Goal: Task Accomplishment & Management: Manage account settings

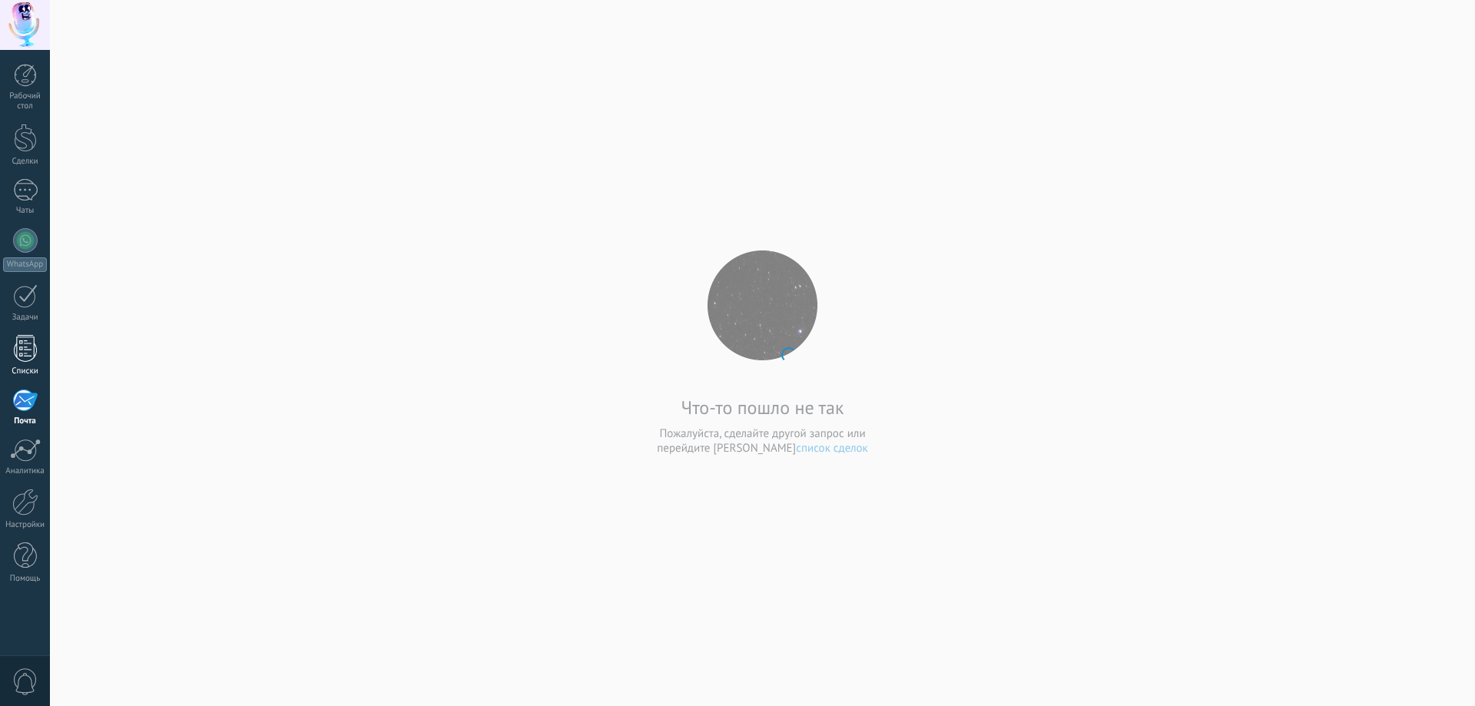
click at [25, 347] on div at bounding box center [25, 348] width 23 height 27
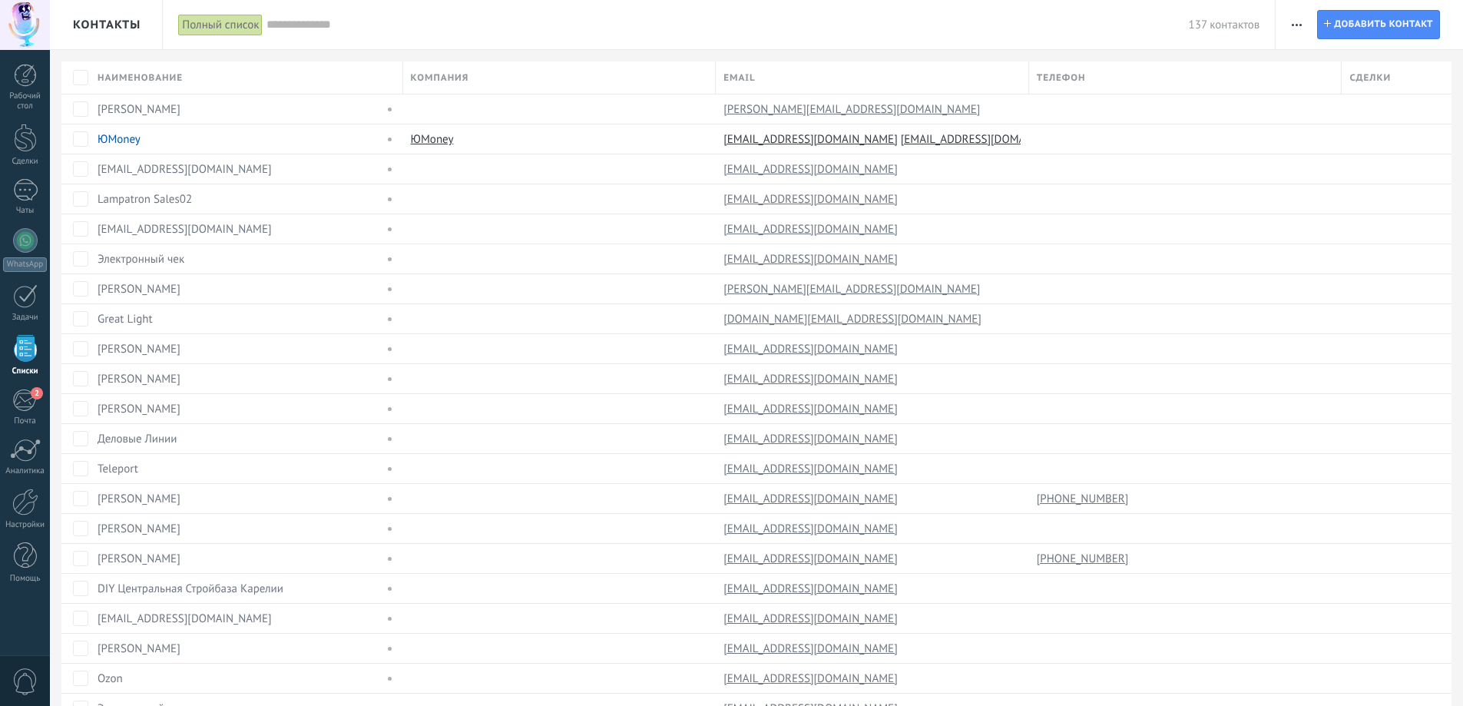
click at [1295, 21] on span "button" at bounding box center [1297, 24] width 10 height 29
click at [1327, 241] on span "Поиск дублей" at bounding box center [1339, 249] width 69 height 31
click at [1299, 25] on icon "button" at bounding box center [1297, 25] width 10 height 2
click at [1327, 246] on span "Поиск дублей" at bounding box center [1339, 249] width 69 height 31
click at [1296, 24] on icon "button" at bounding box center [1297, 25] width 10 height 2
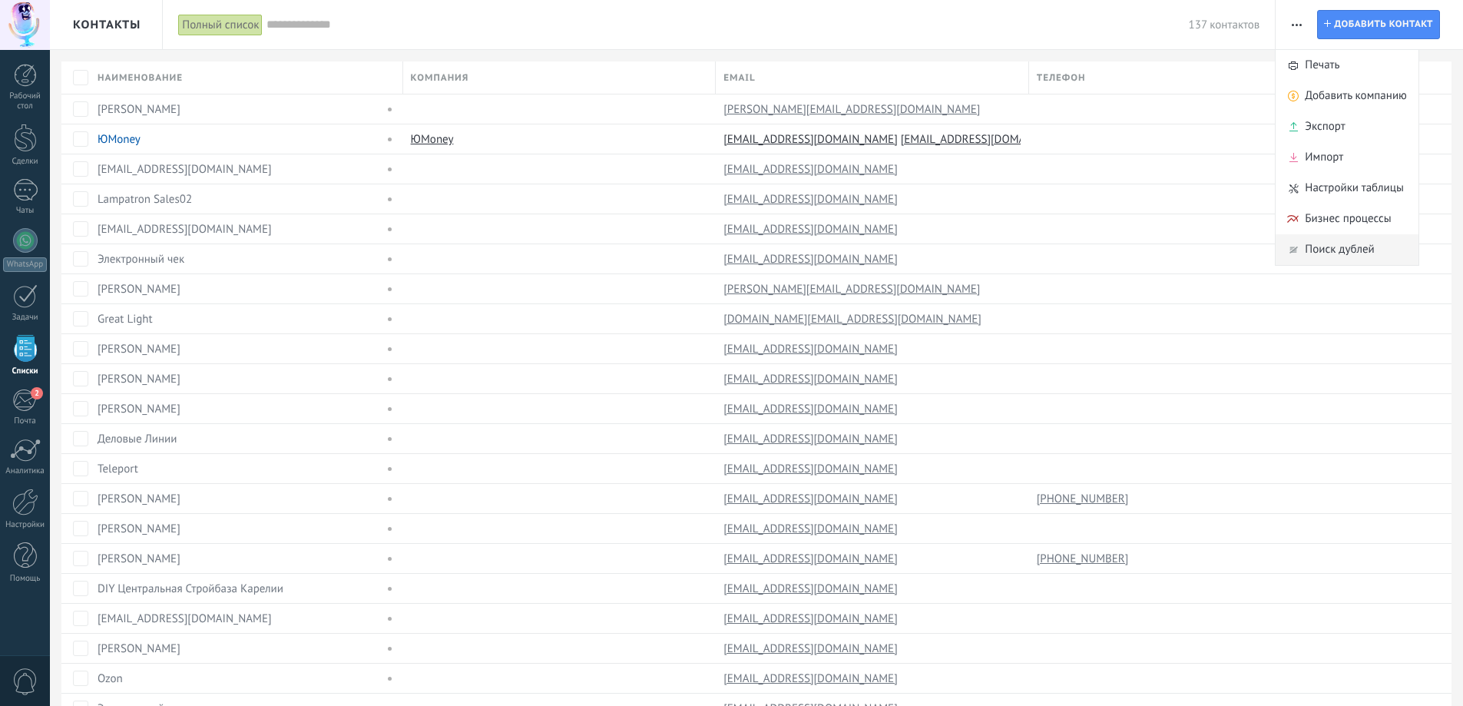
click at [1315, 241] on span "Поиск дублей" at bounding box center [1339, 249] width 69 height 31
click at [1299, 28] on span "button" at bounding box center [1297, 24] width 10 height 29
click at [1338, 245] on span "Поиск дублей" at bounding box center [1339, 249] width 69 height 31
click at [1294, 25] on icon "button" at bounding box center [1297, 25] width 10 height 2
click at [1330, 243] on span "Поиск дублей" at bounding box center [1339, 249] width 69 height 31
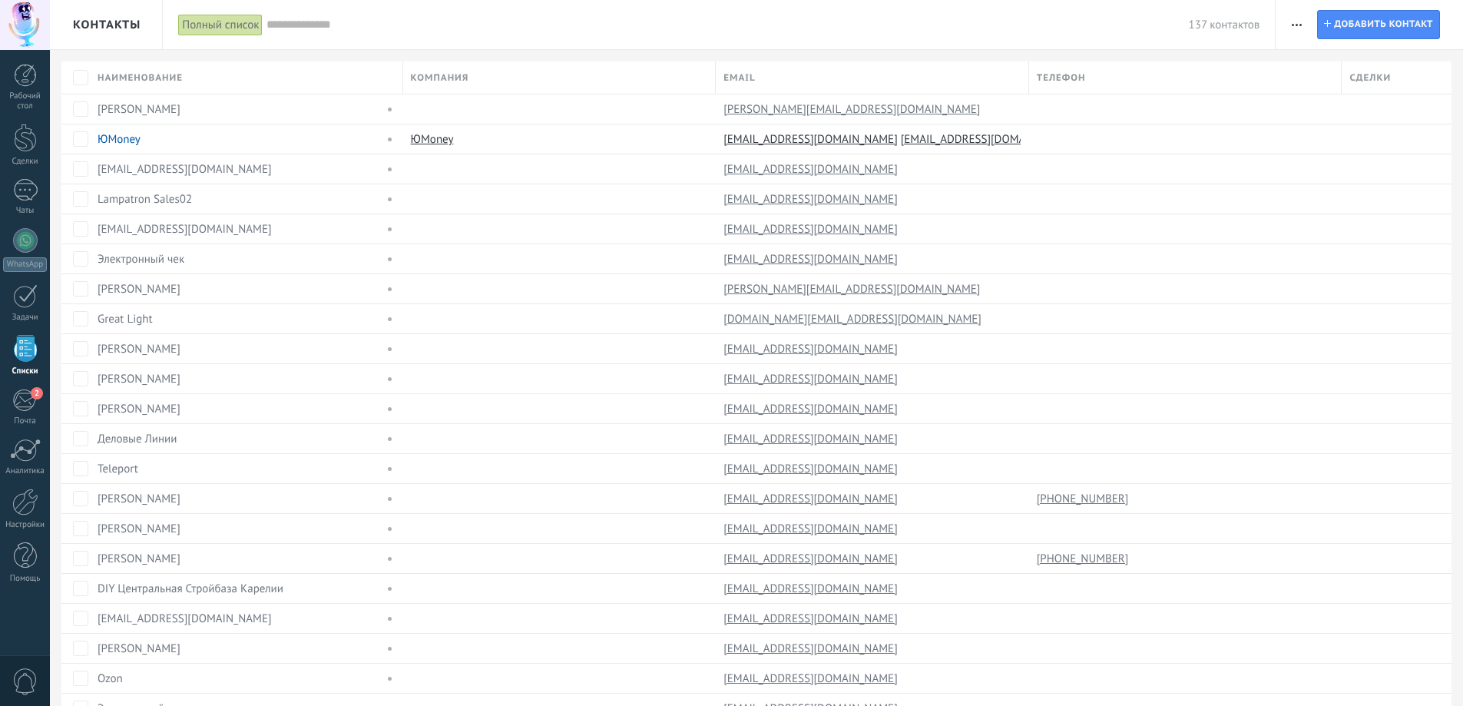
click at [15, 15] on div at bounding box center [25, 25] width 50 height 50
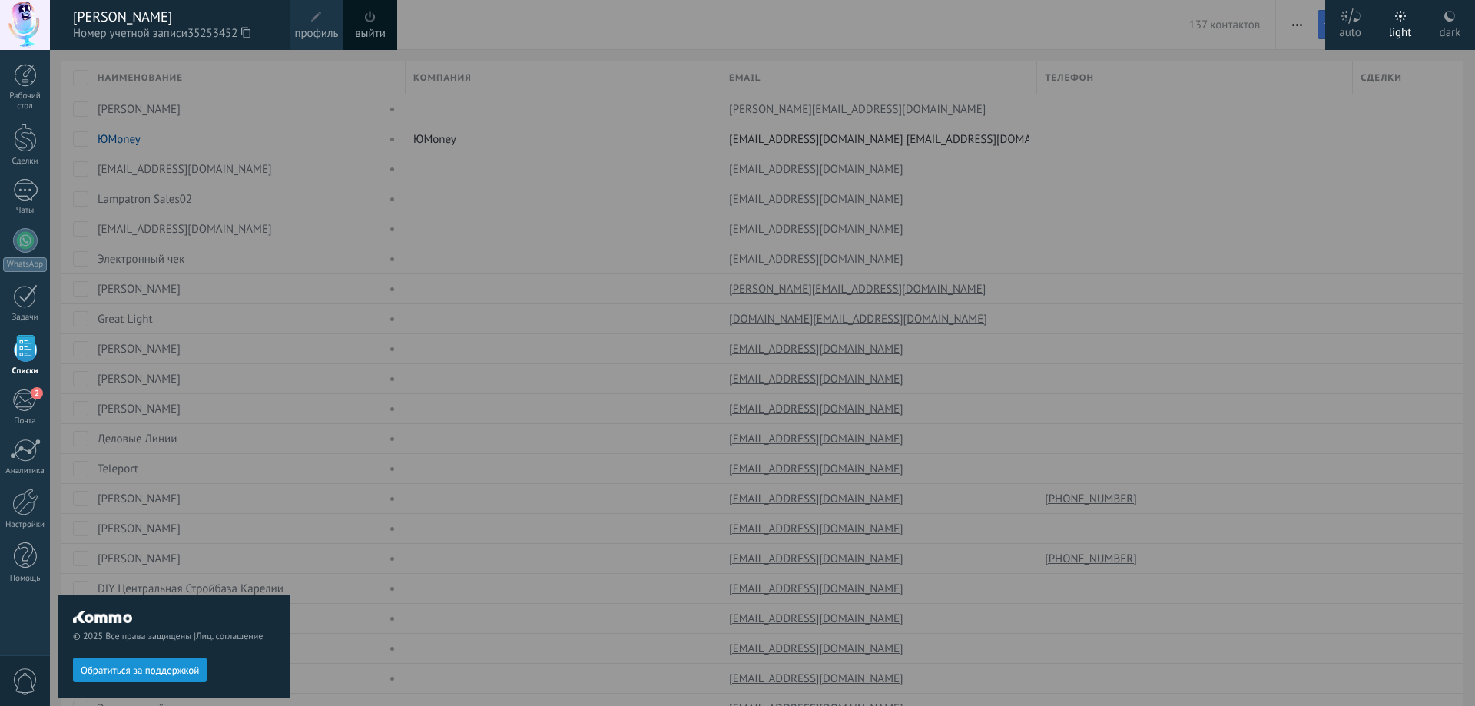
click at [154, 662] on button "Обратиться за поддержкой" at bounding box center [140, 669] width 134 height 25
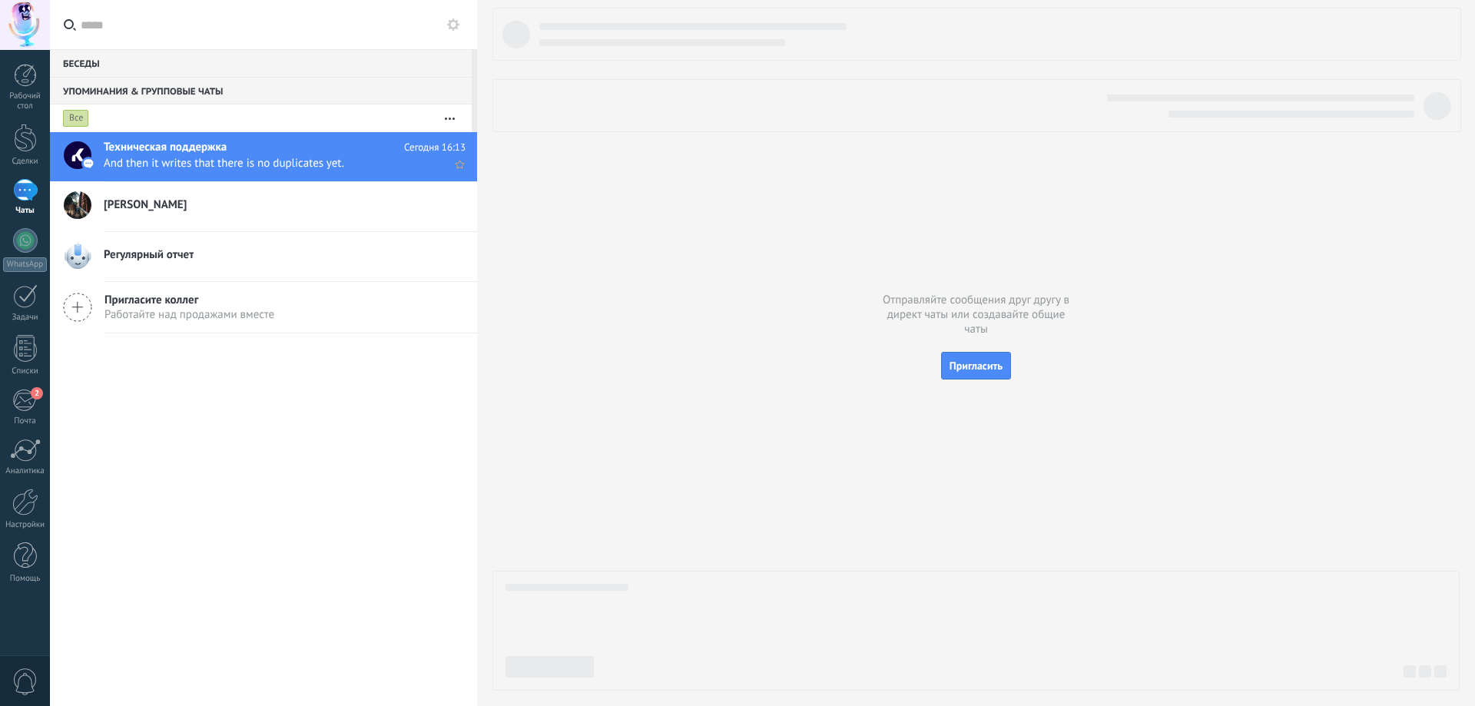
click at [296, 158] on span "And then it writes that there is no duplicates yet." at bounding box center [270, 163] width 333 height 15
click at [244, 151] on h2 "Техническая поддержка" at bounding box center [254, 147] width 300 height 15
click at [227, 200] on h2 "[PERSON_NAME]" at bounding box center [285, 204] width 362 height 15
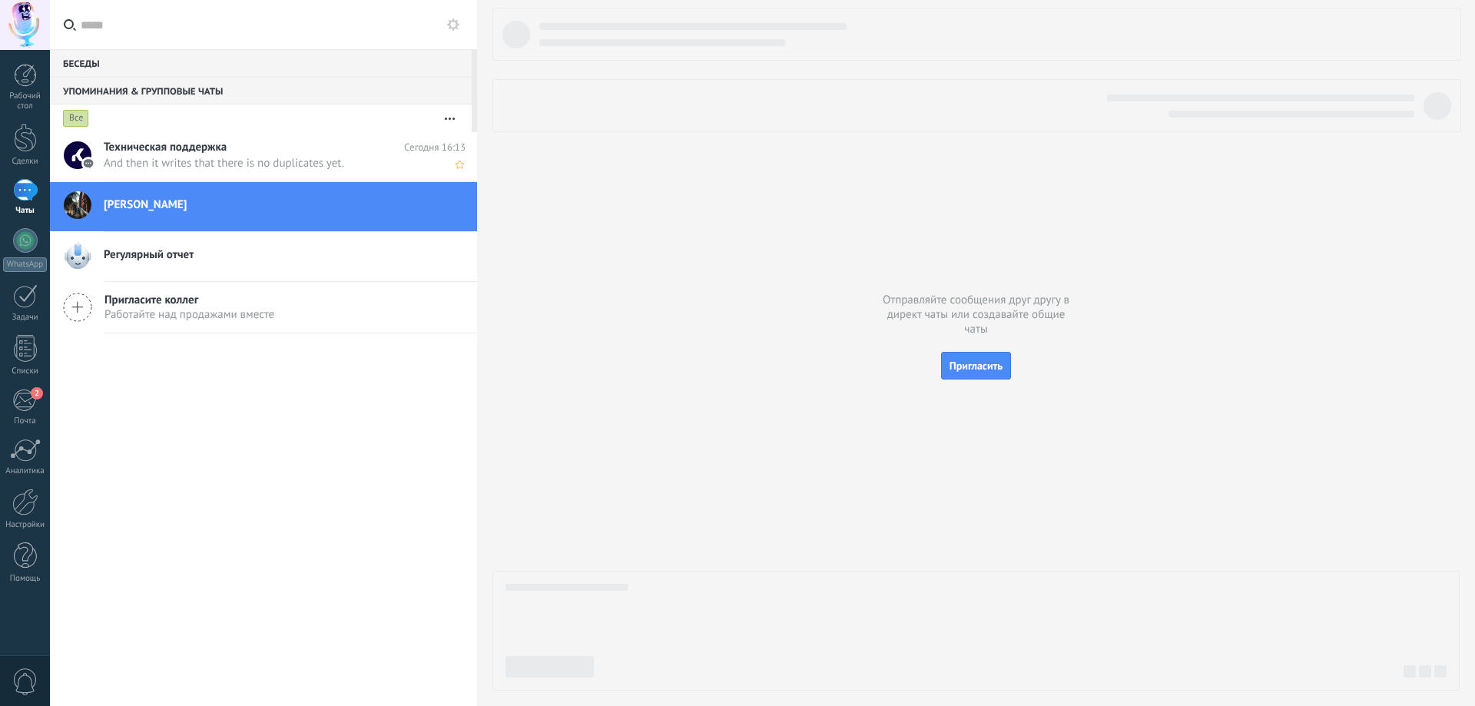
click at [236, 155] on div "Техническая поддержка Сегодня 16:13 And then it writes that there is no duplica…" at bounding box center [290, 156] width 373 height 48
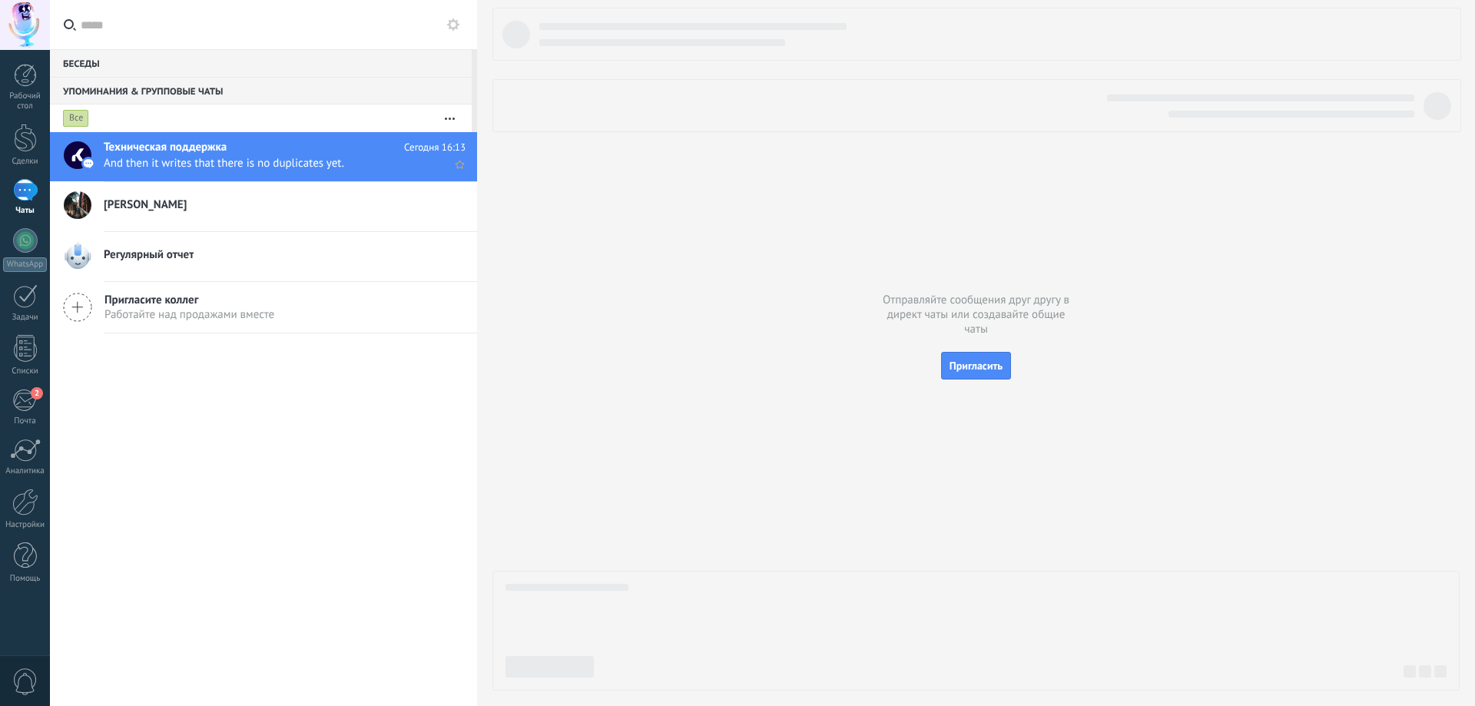
click at [237, 155] on div "Техническая поддержка Сегодня 16:13 And then it writes that there is no duplica…" at bounding box center [290, 156] width 373 height 48
click at [18, 25] on div at bounding box center [25, 25] width 50 height 50
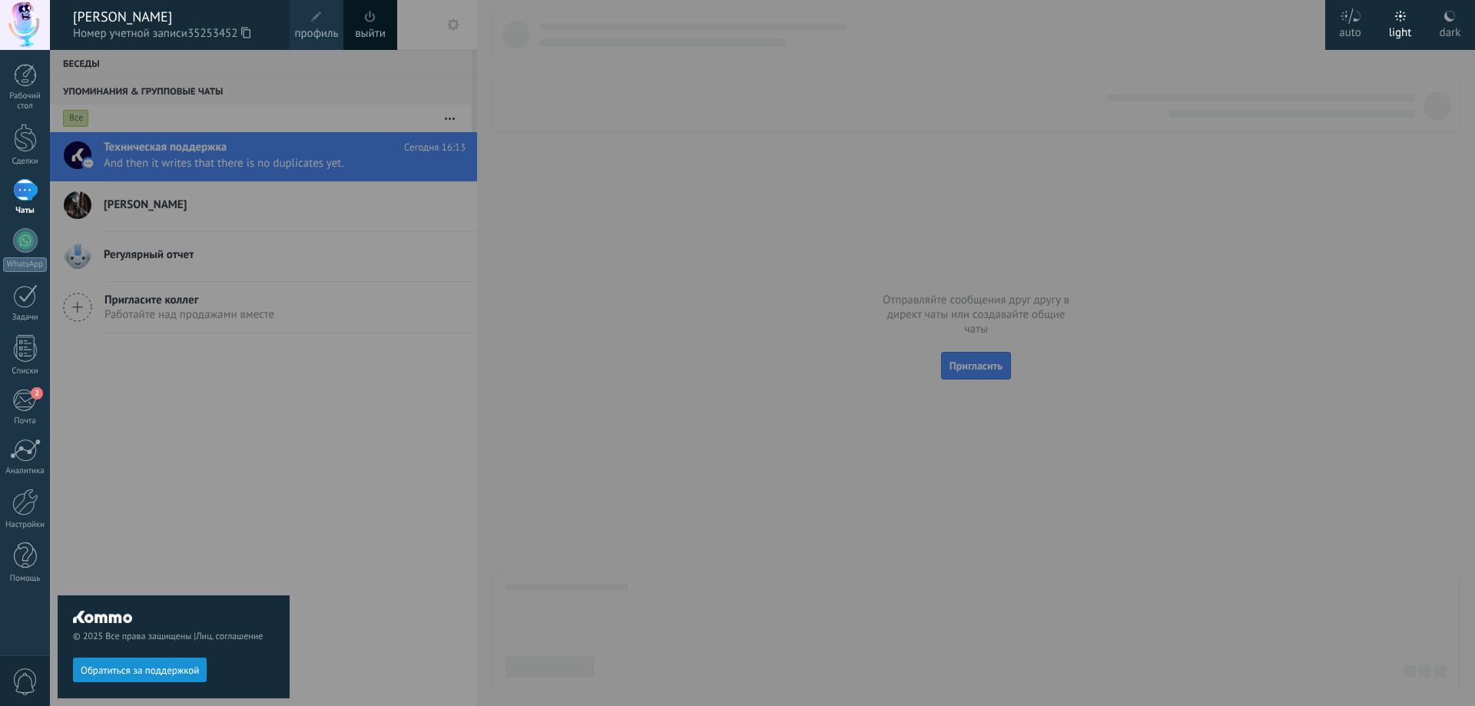
click at [693, 349] on div at bounding box center [787, 353] width 1475 height 706
click at [714, 346] on div at bounding box center [787, 353] width 1475 height 706
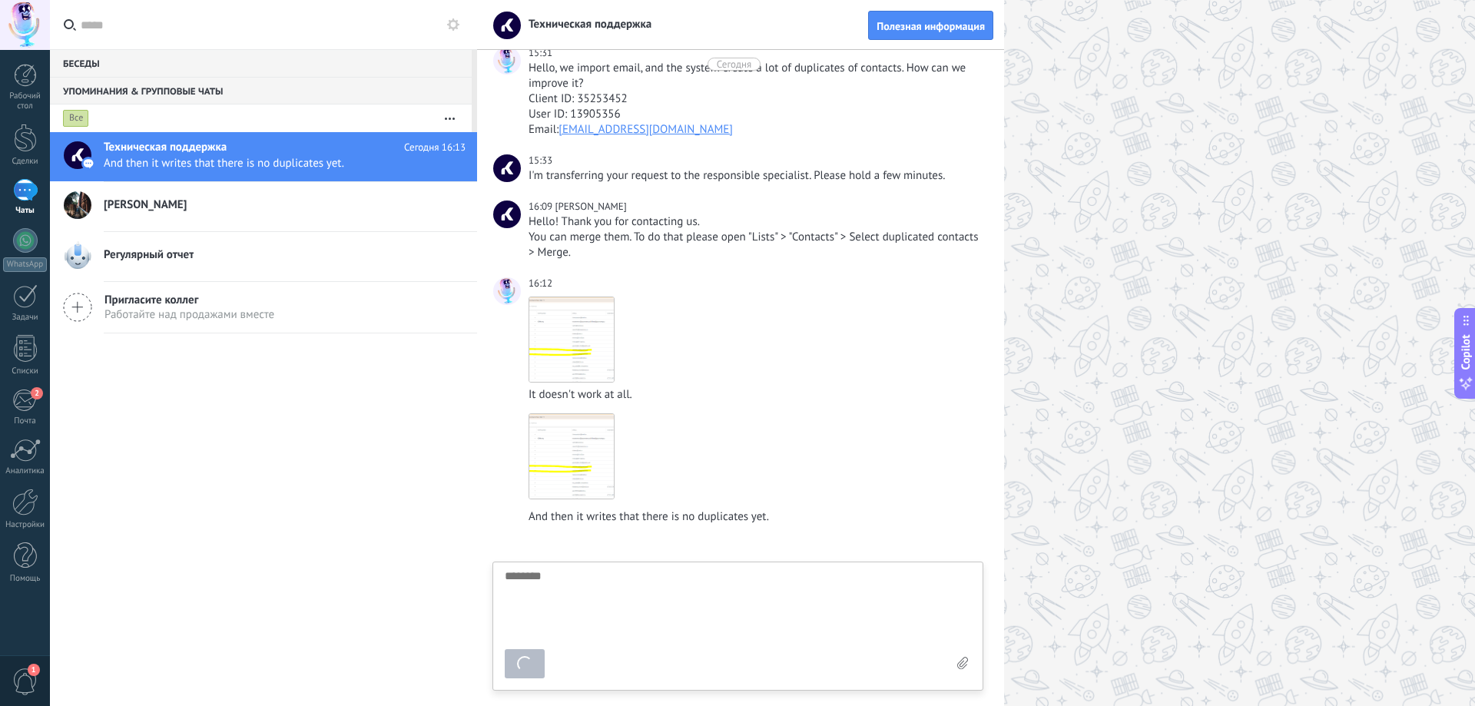
scroll to position [184, 0]
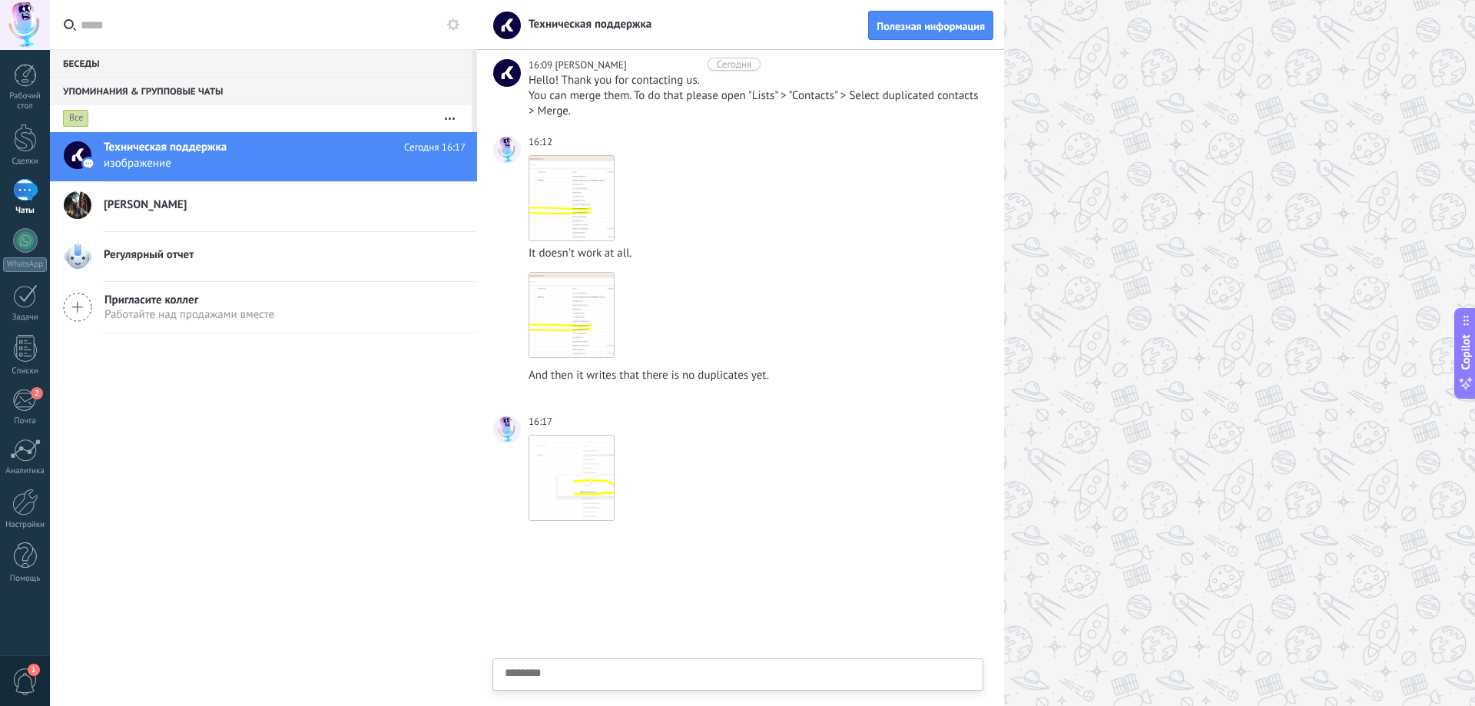
click at [209, 209] on h2 "[PERSON_NAME]" at bounding box center [285, 204] width 362 height 15
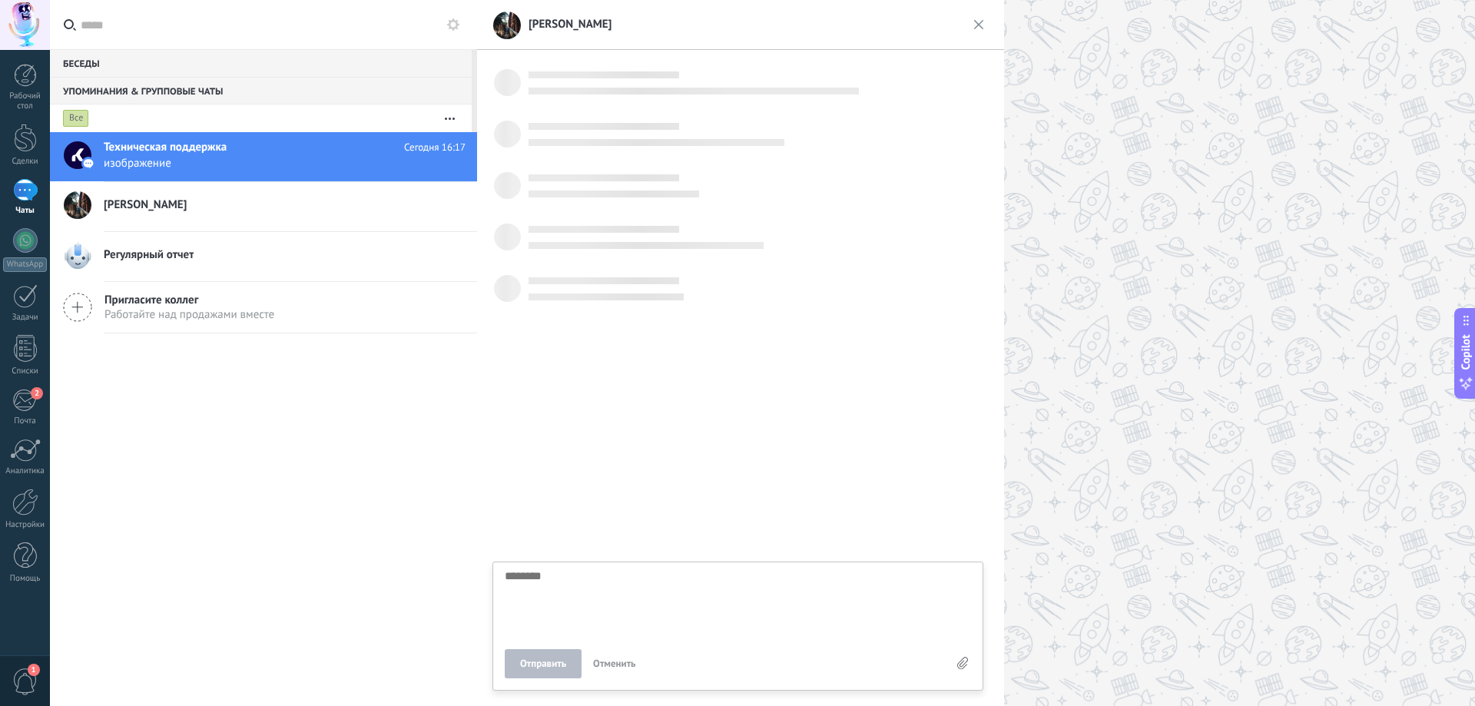
scroll to position [15, 0]
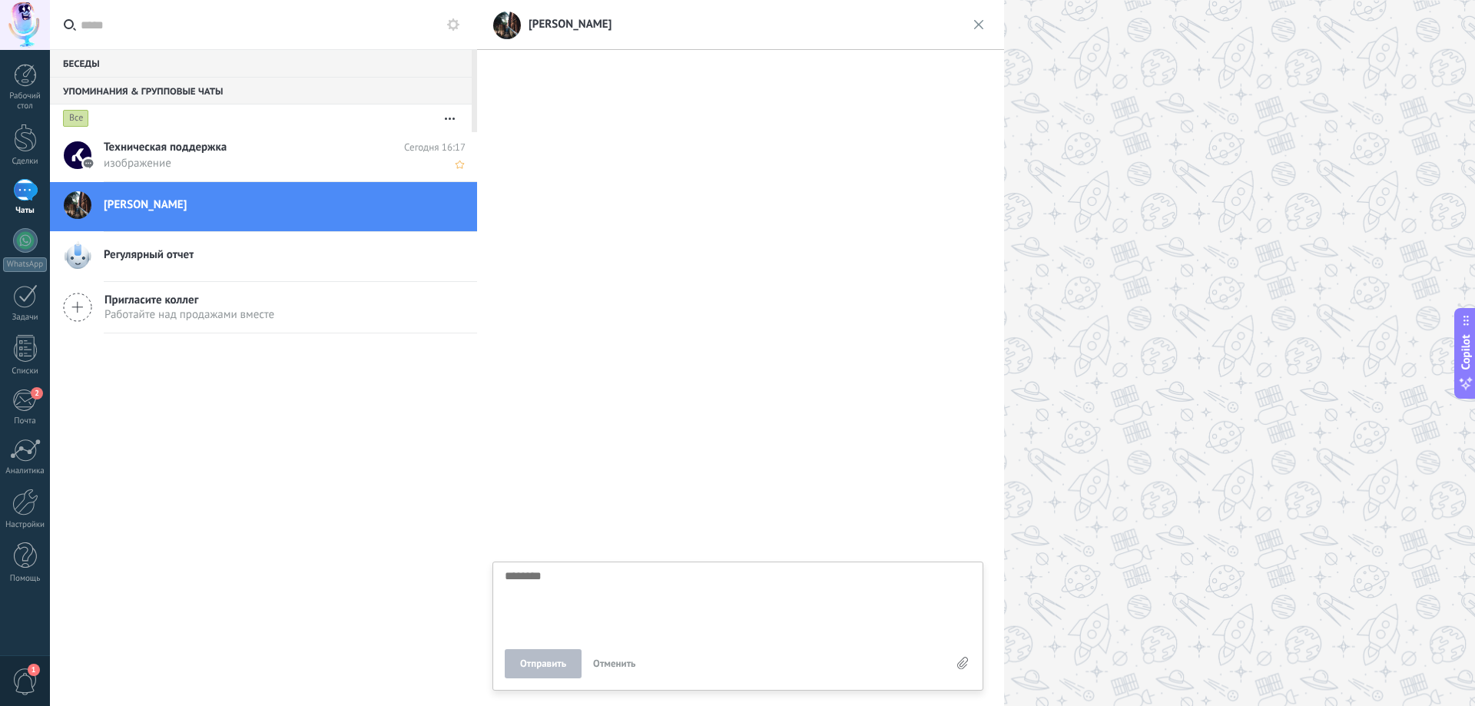
click at [198, 154] on span "Техническая поддержка" at bounding box center [165, 147] width 123 height 15
type textarea "********"
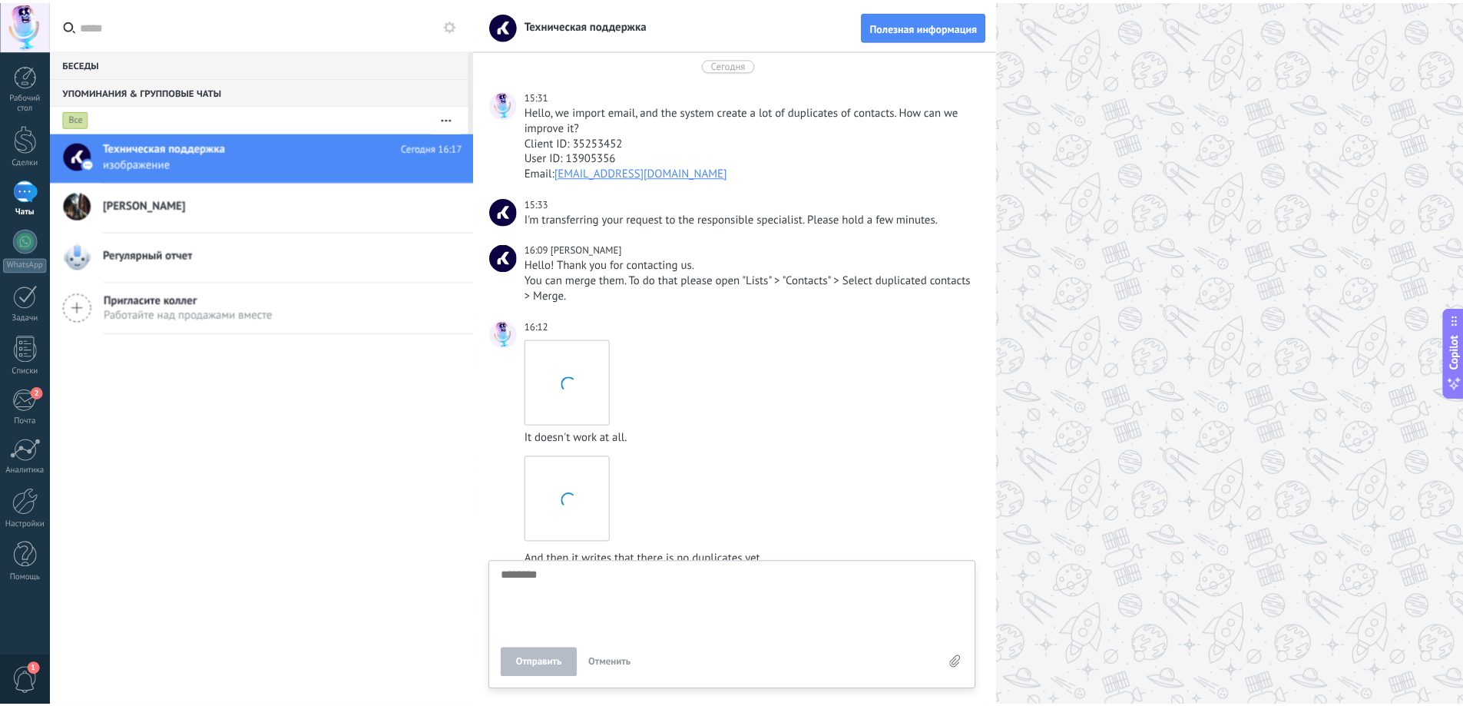
scroll to position [184, 0]
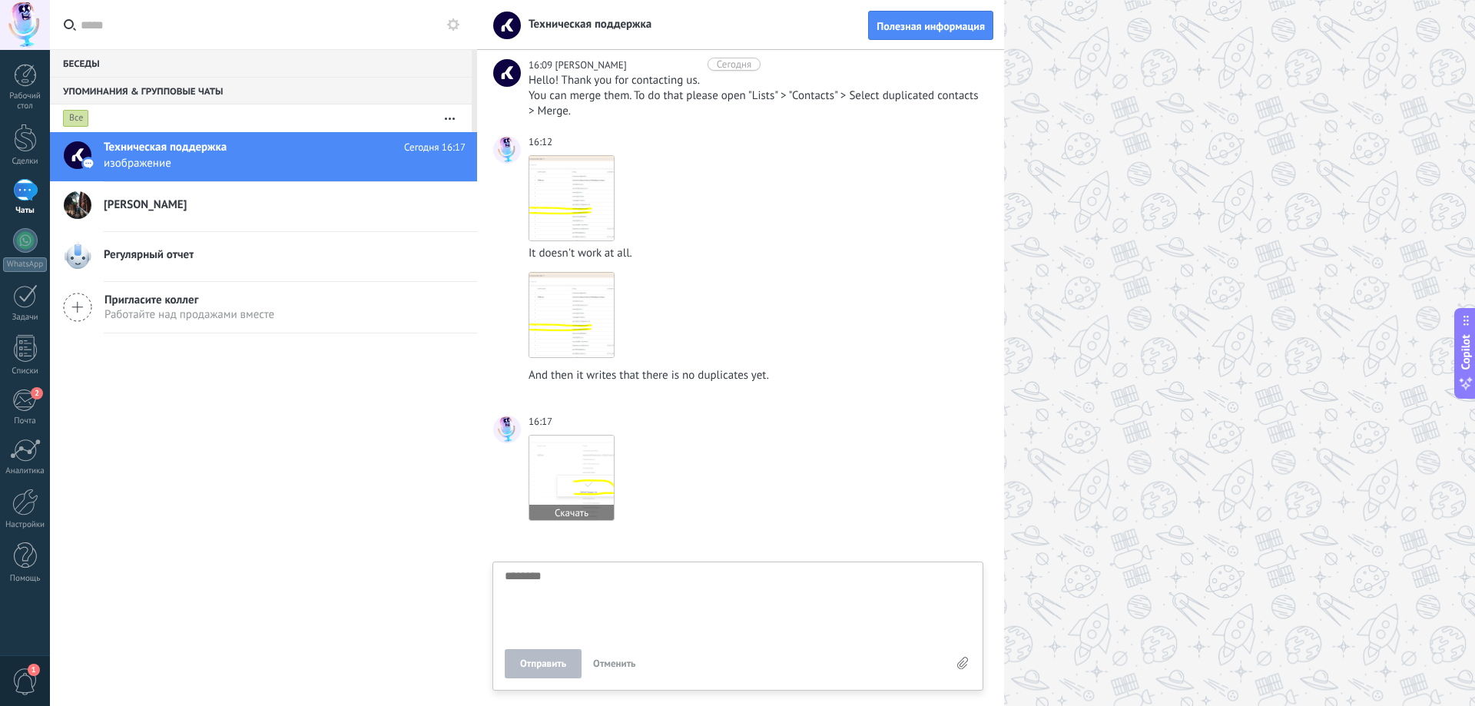
click at [578, 465] on img at bounding box center [571, 478] width 84 height 84
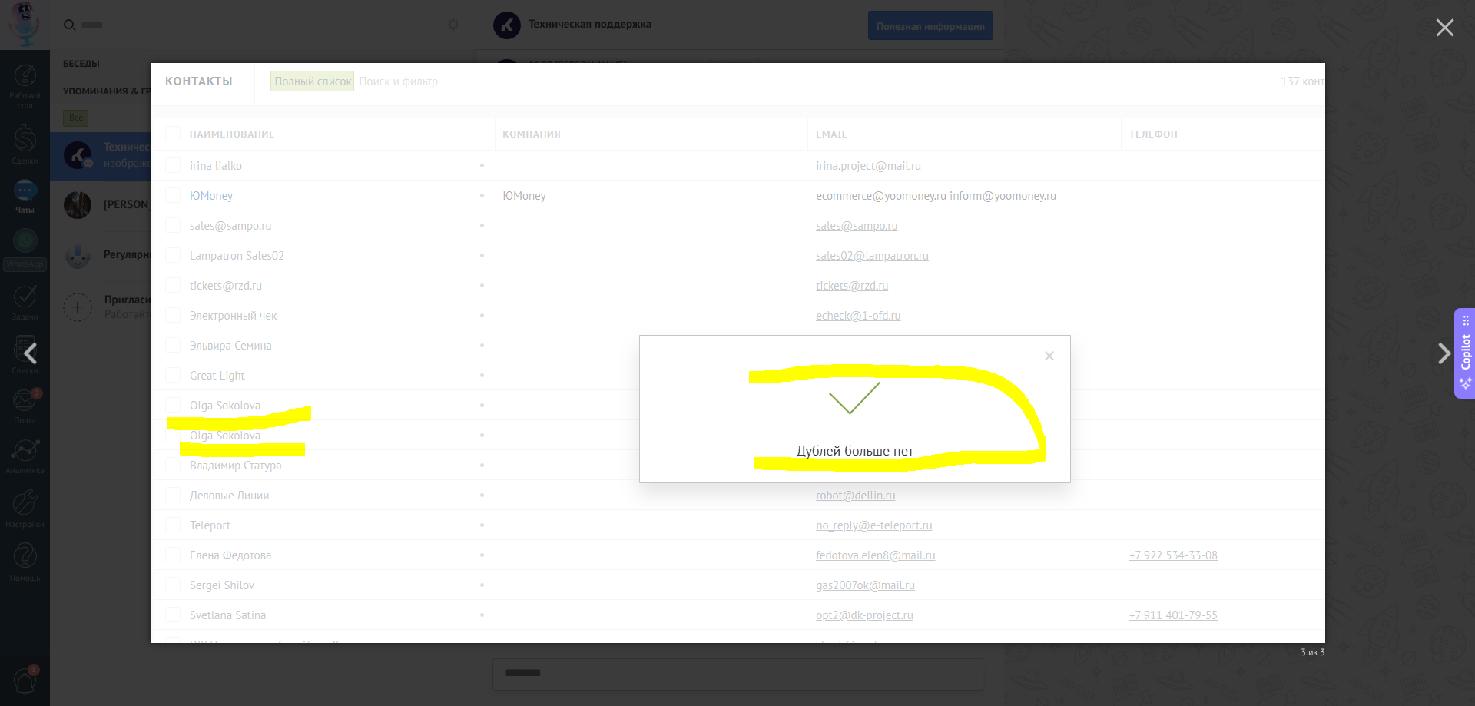
click at [1423, 114] on div "3 из 3" at bounding box center [737, 353] width 1475 height 706
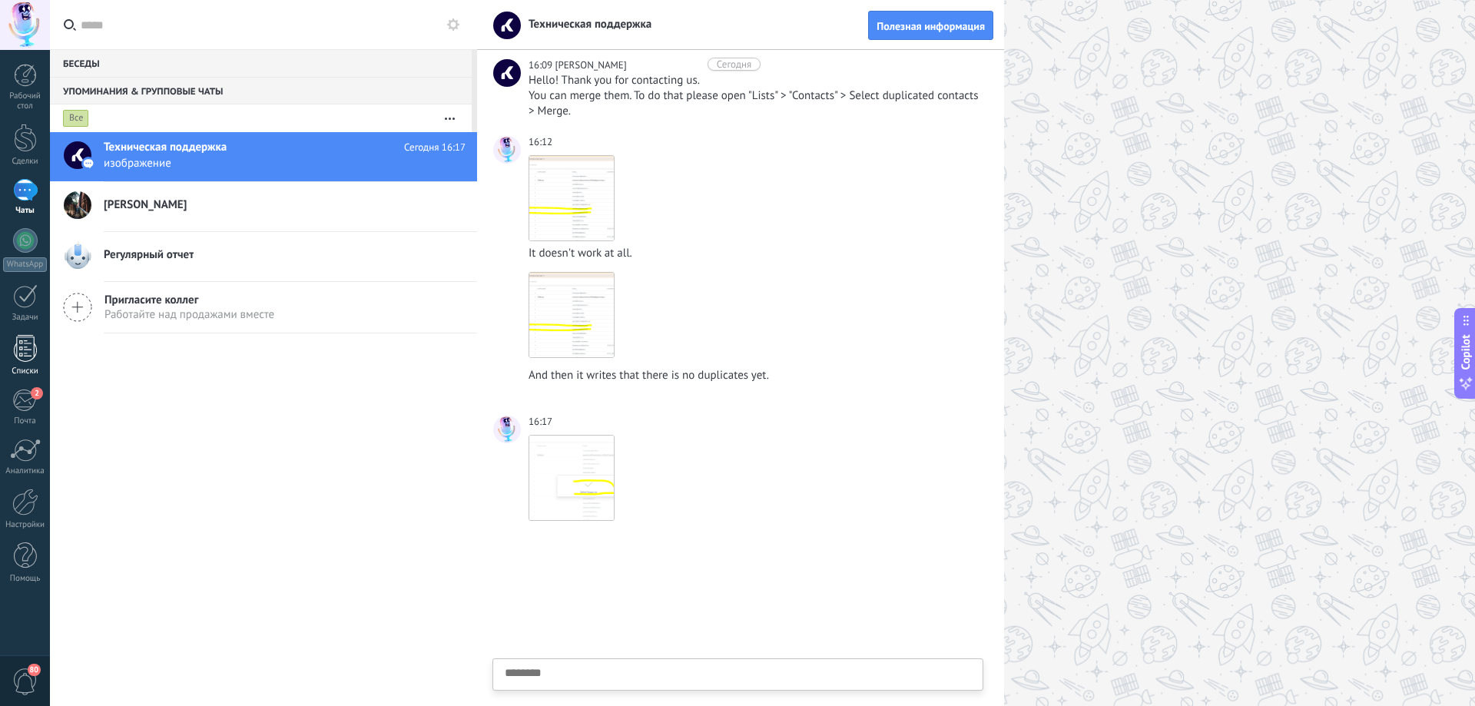
click at [31, 362] on link "Списки" at bounding box center [25, 355] width 50 height 41
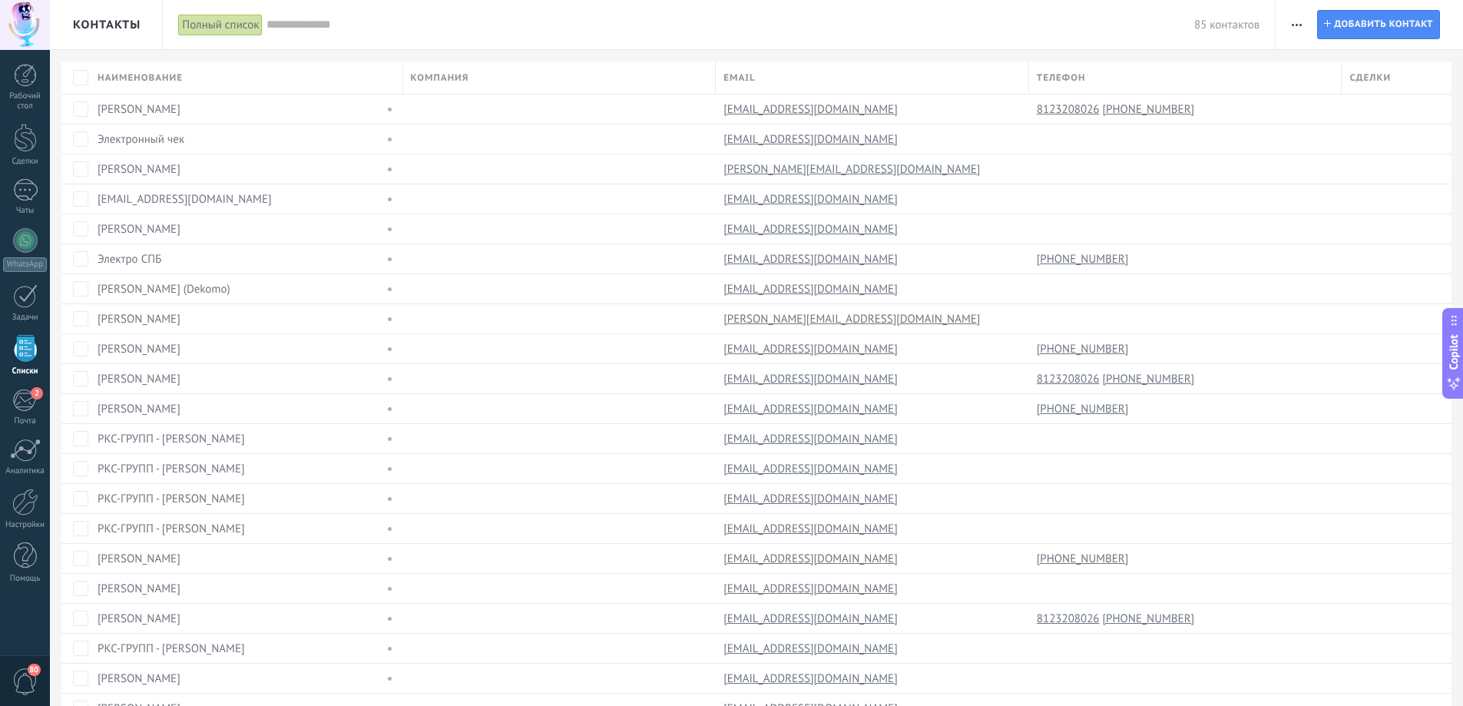
click at [296, 25] on input "text" at bounding box center [731, 25] width 928 height 16
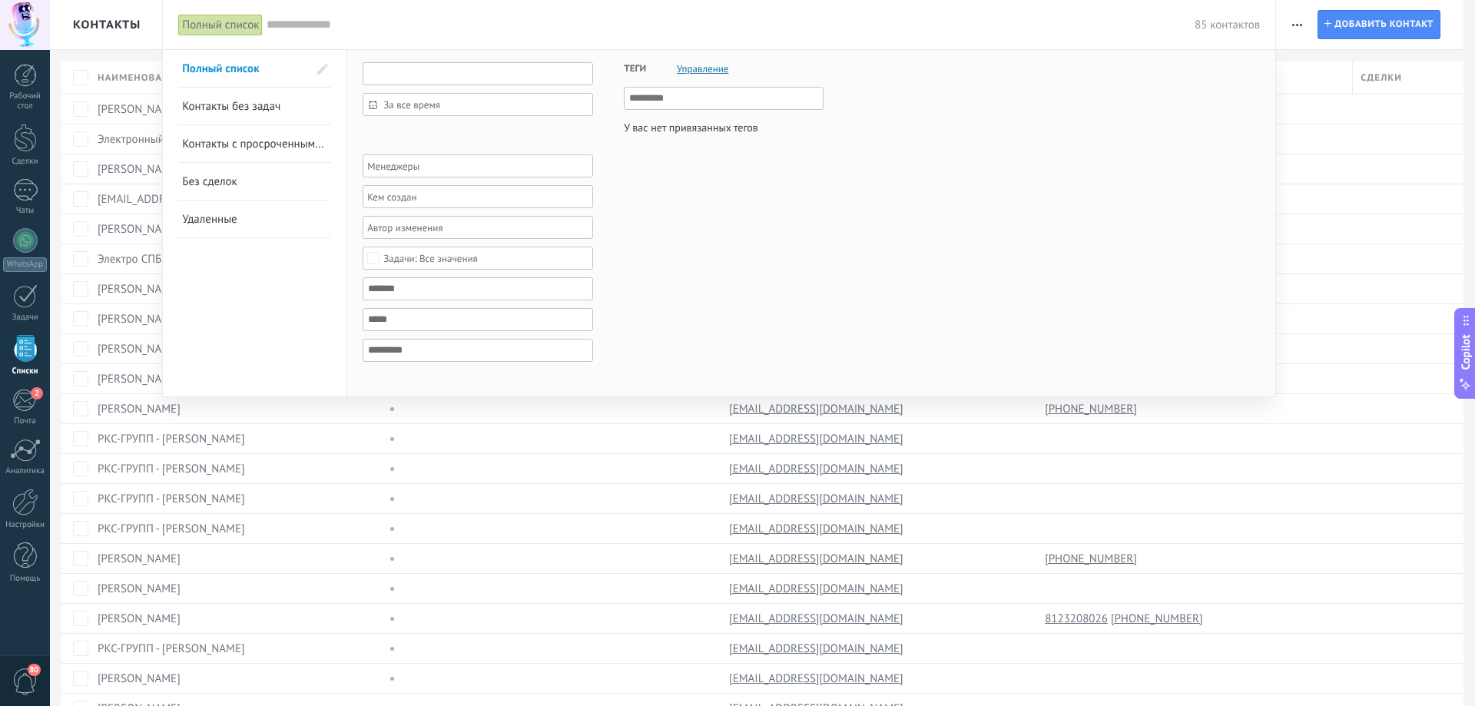
click at [409, 75] on input "text" at bounding box center [478, 73] width 230 height 23
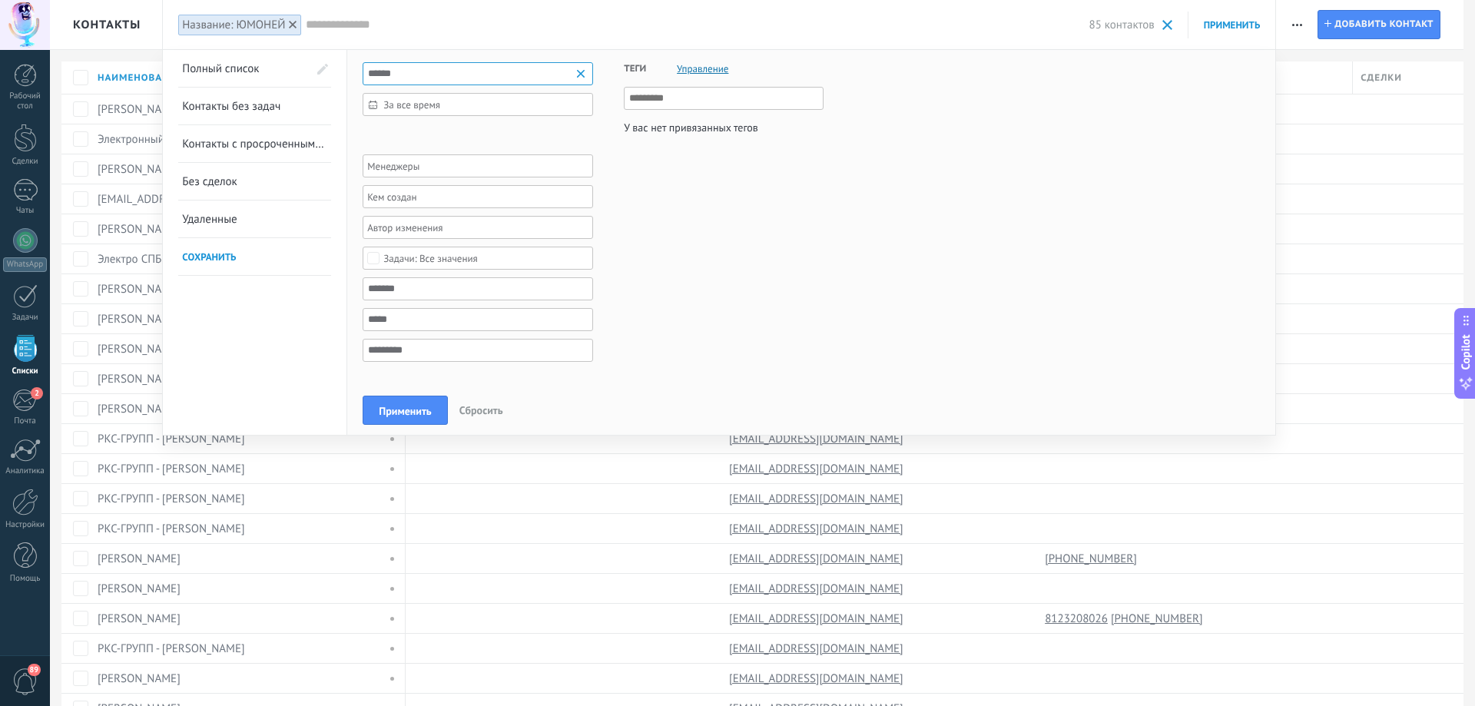
type input "******"
click at [1169, 25] on span at bounding box center [1167, 25] width 10 height 10
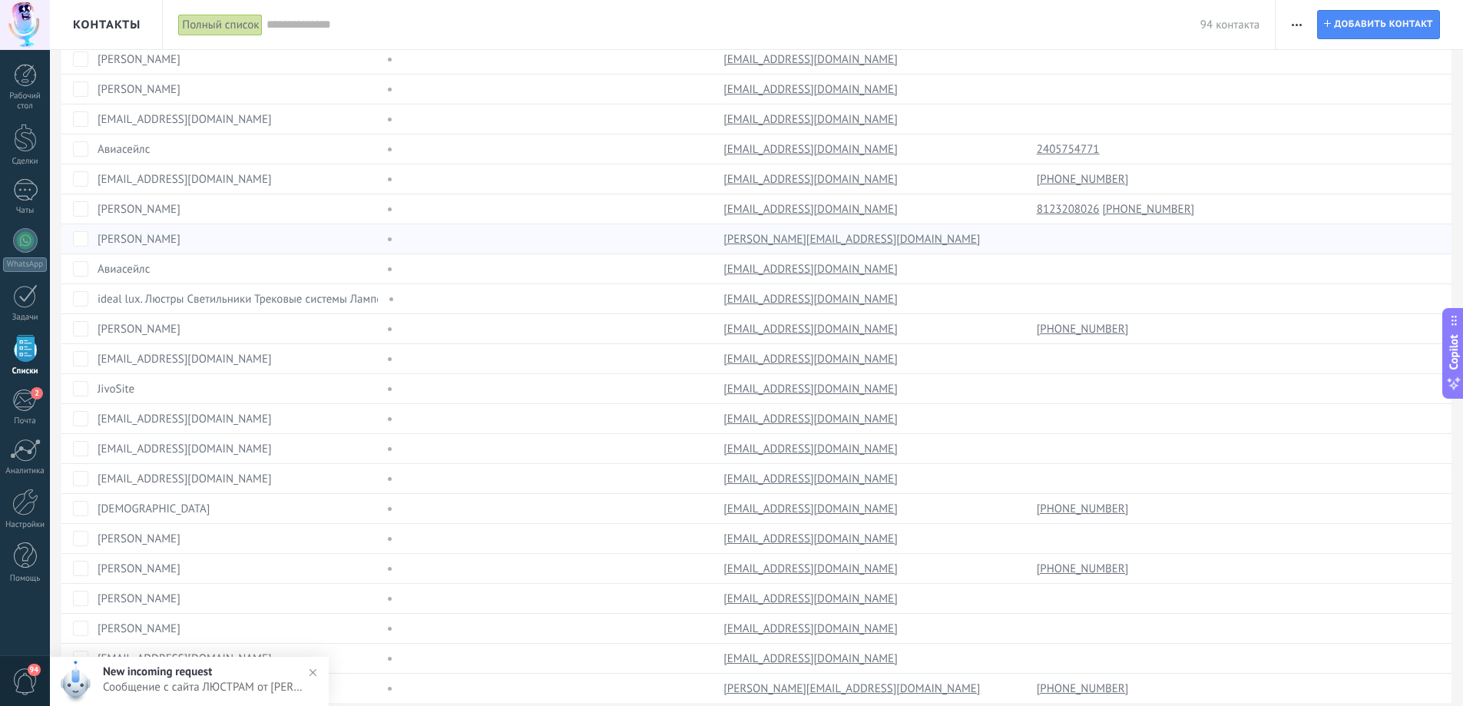
scroll to position [936, 0]
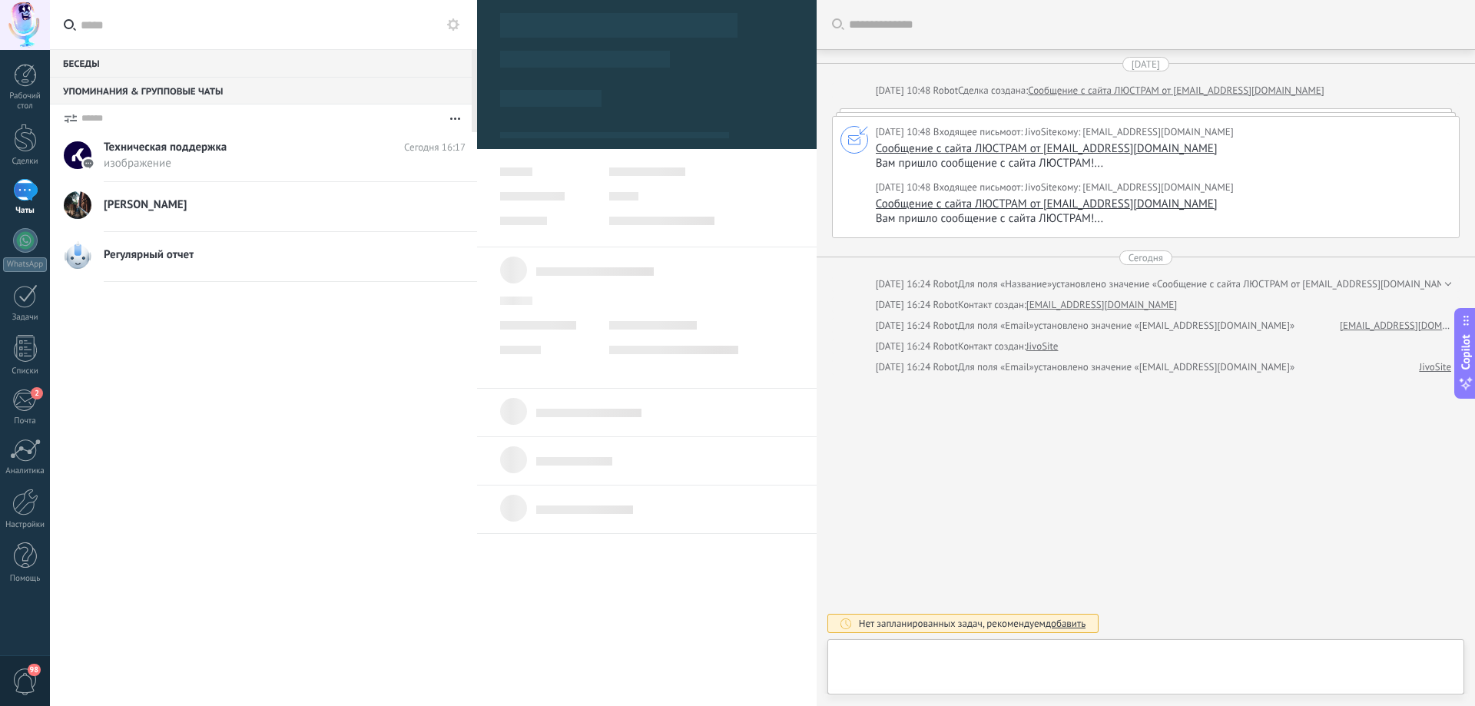
type textarea "**********"
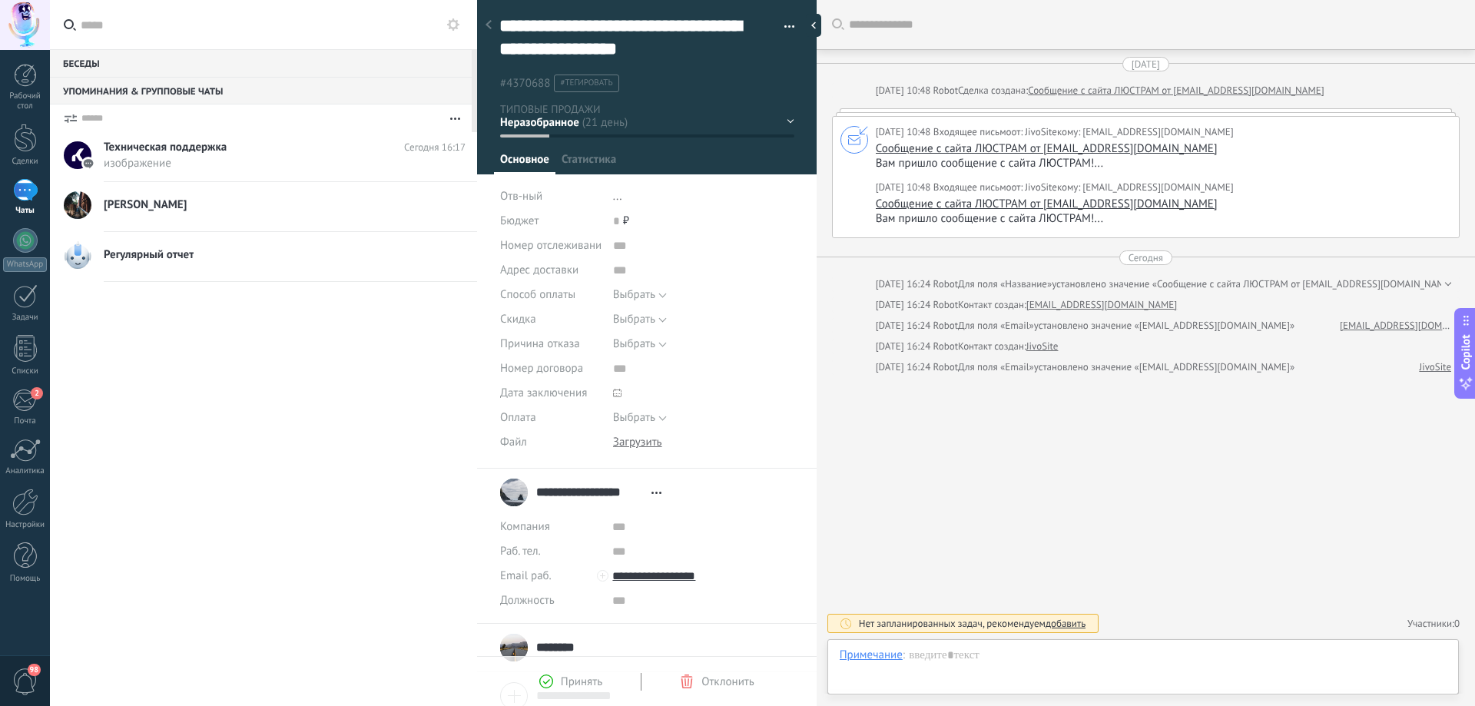
scroll to position [46, 0]
click at [22, 353] on div at bounding box center [25, 348] width 23 height 27
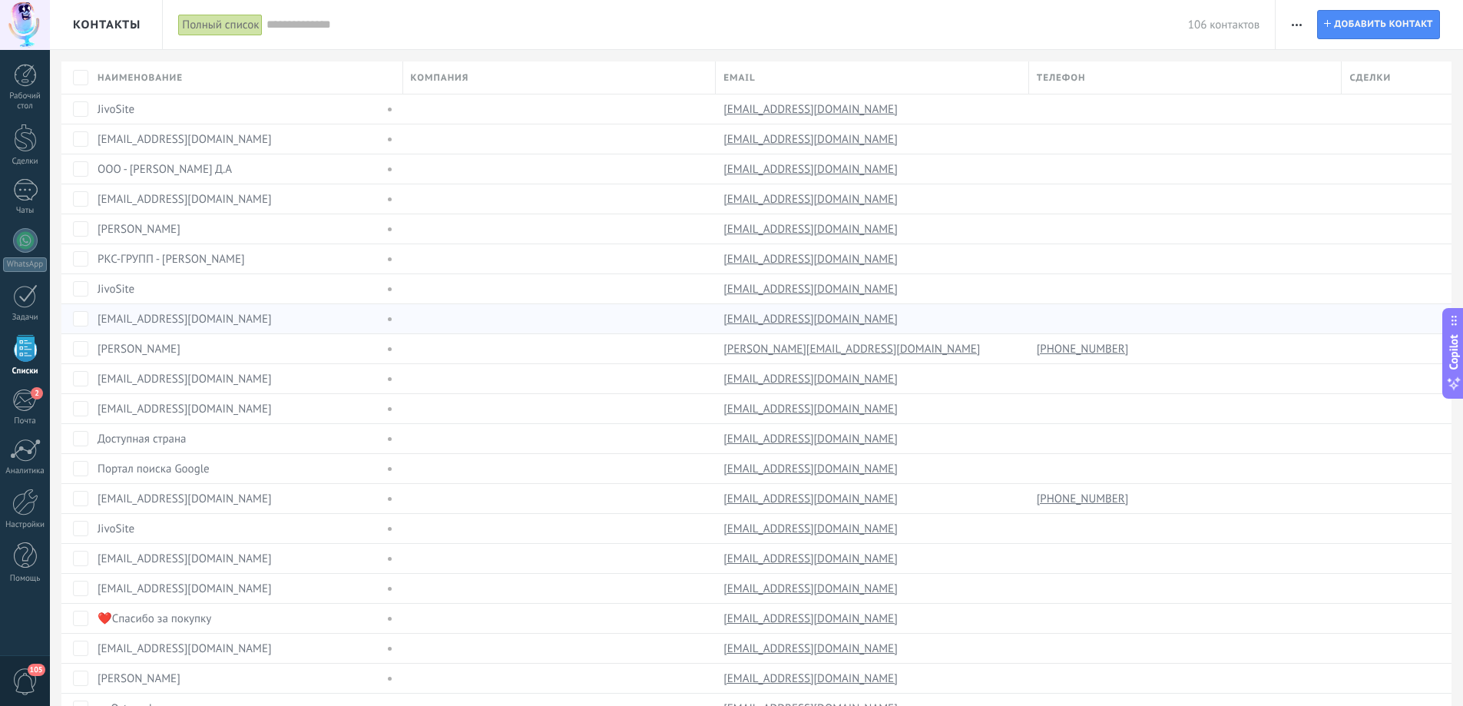
drag, startPoint x: 201, startPoint y: 323, endPoint x: 132, endPoint y: 323, distance: 69.1
click at [131, 321] on div "[EMAIL_ADDRESS][DOMAIN_NAME]" at bounding box center [237, 319] width 279 height 14
drag, startPoint x: 203, startPoint y: 315, endPoint x: 108, endPoint y: 320, distance: 94.6
click at [99, 318] on div "[EMAIL_ADDRESS][DOMAIN_NAME]" at bounding box center [237, 319] width 279 height 14
click at [149, 322] on link "[EMAIL_ADDRESS][DOMAIN_NAME]" at bounding box center [185, 319] width 174 height 15
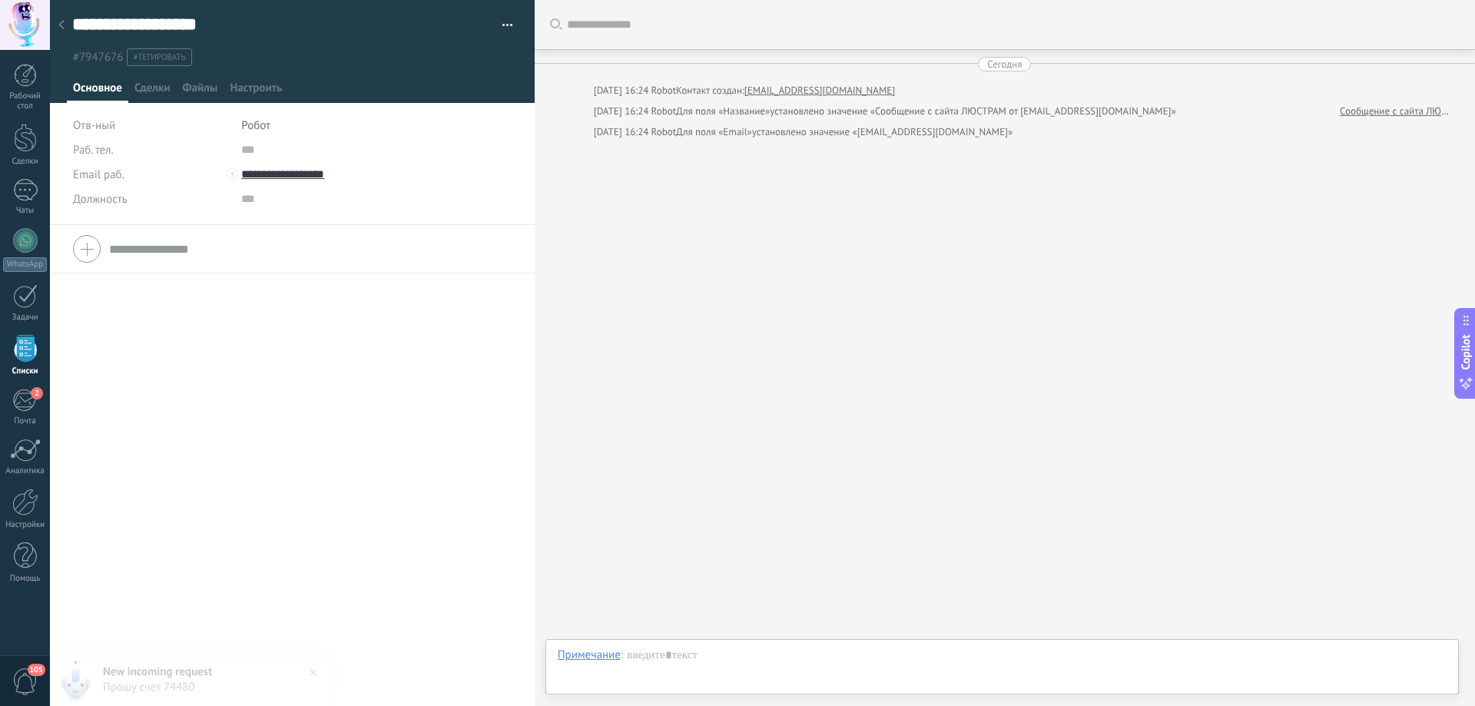
drag, startPoint x: 226, startPoint y: 22, endPoint x: 65, endPoint y: 25, distance: 160.6
click at [78, 25] on div "**********" at bounding box center [281, 24] width 419 height 23
click at [214, 27] on input "**********" at bounding box center [144, 24] width 144 height 23
click at [60, 18] on div at bounding box center [62, 26] width 22 height 30
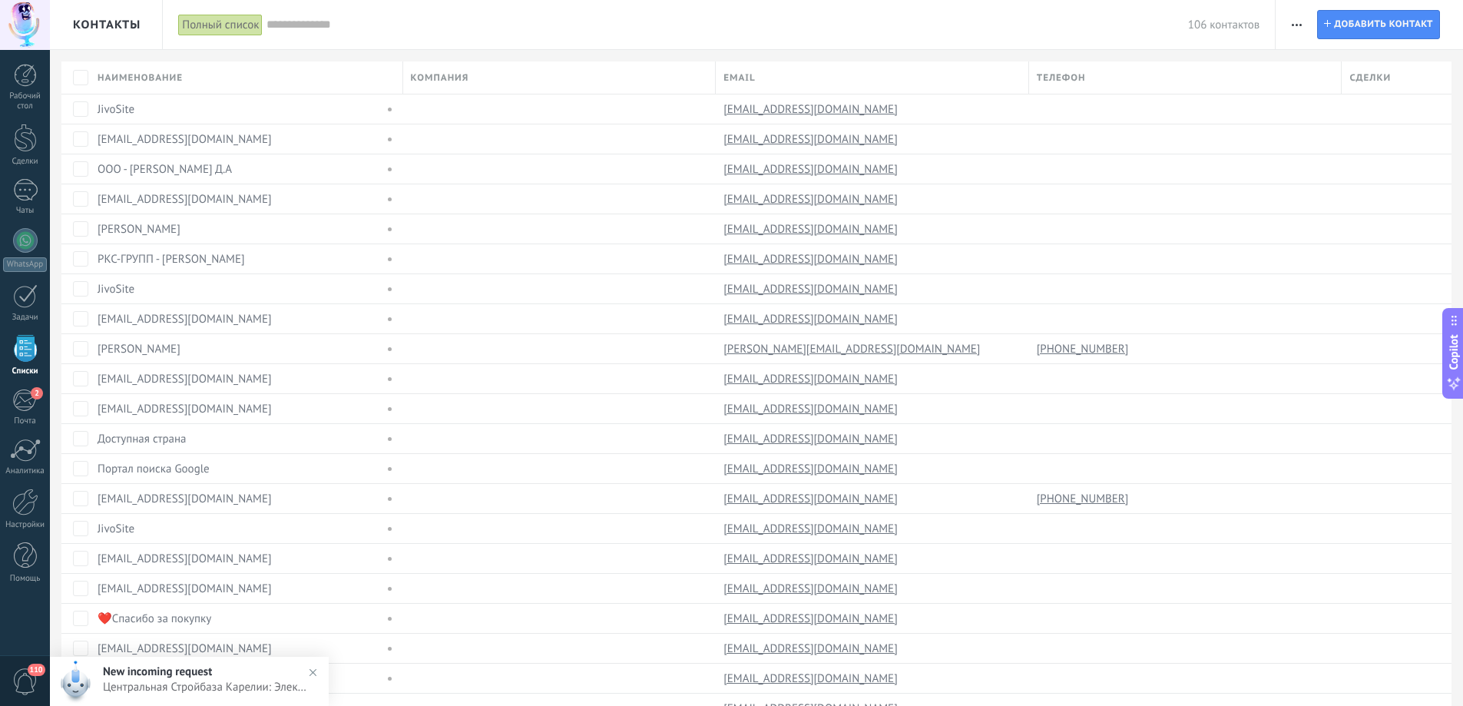
click at [306, 30] on input "text" at bounding box center [727, 25] width 921 height 16
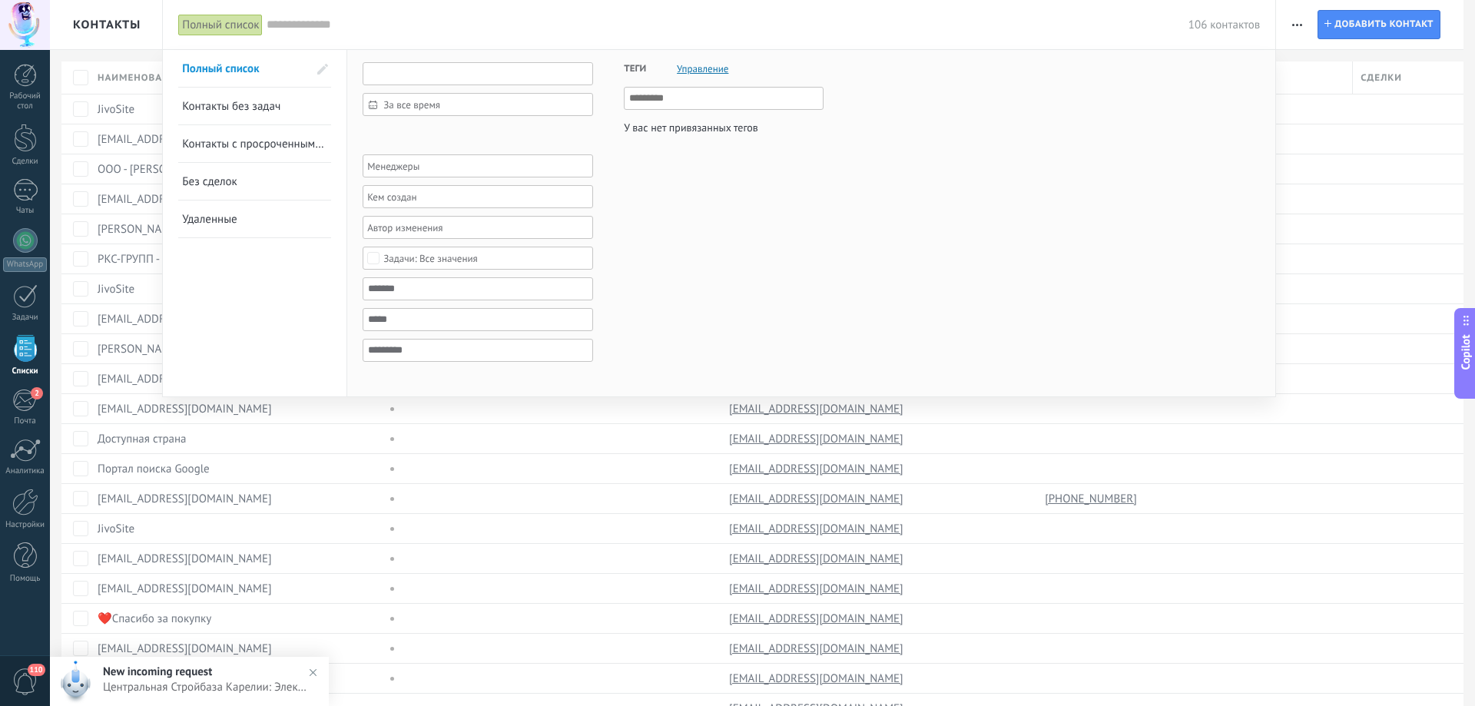
click at [391, 68] on input "text" at bounding box center [478, 73] width 230 height 23
paste input "**********"
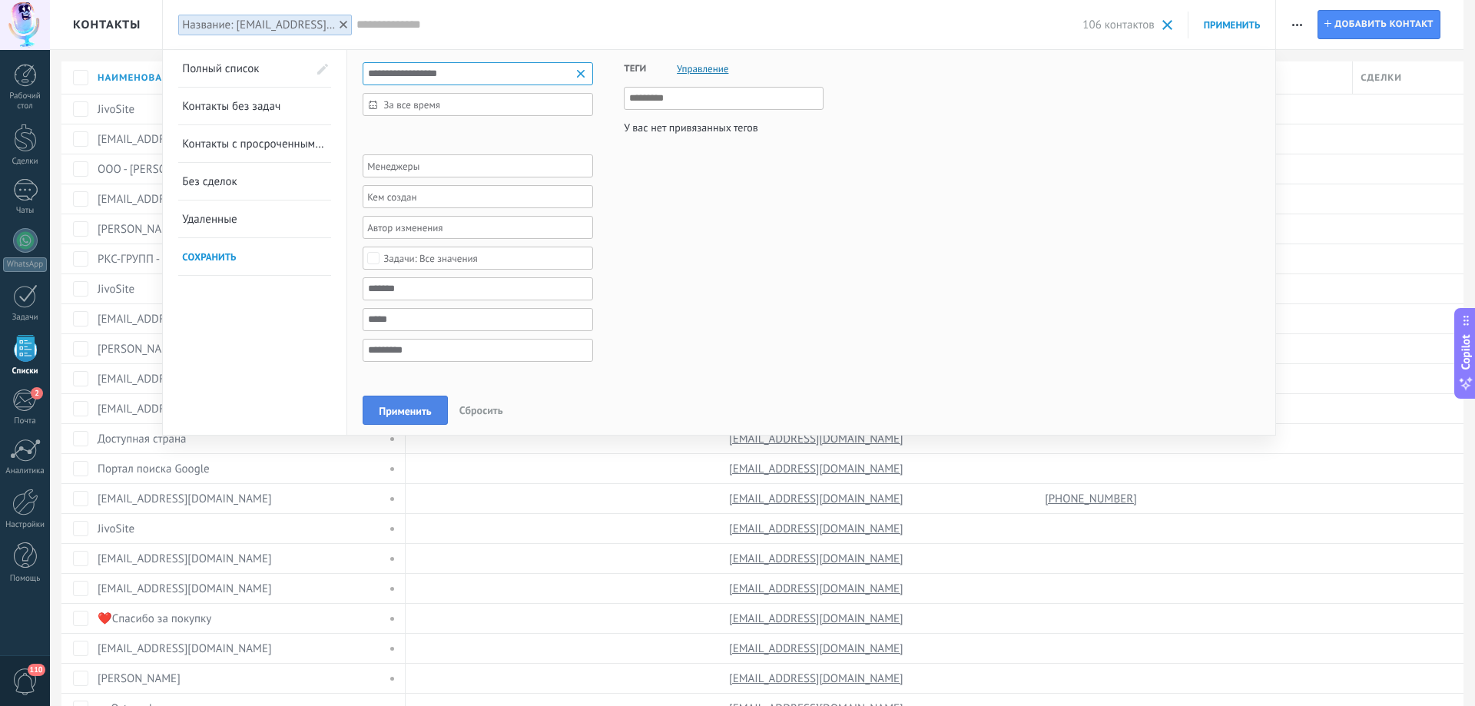
type input "**********"
click at [412, 406] on span "Применить" at bounding box center [405, 411] width 52 height 11
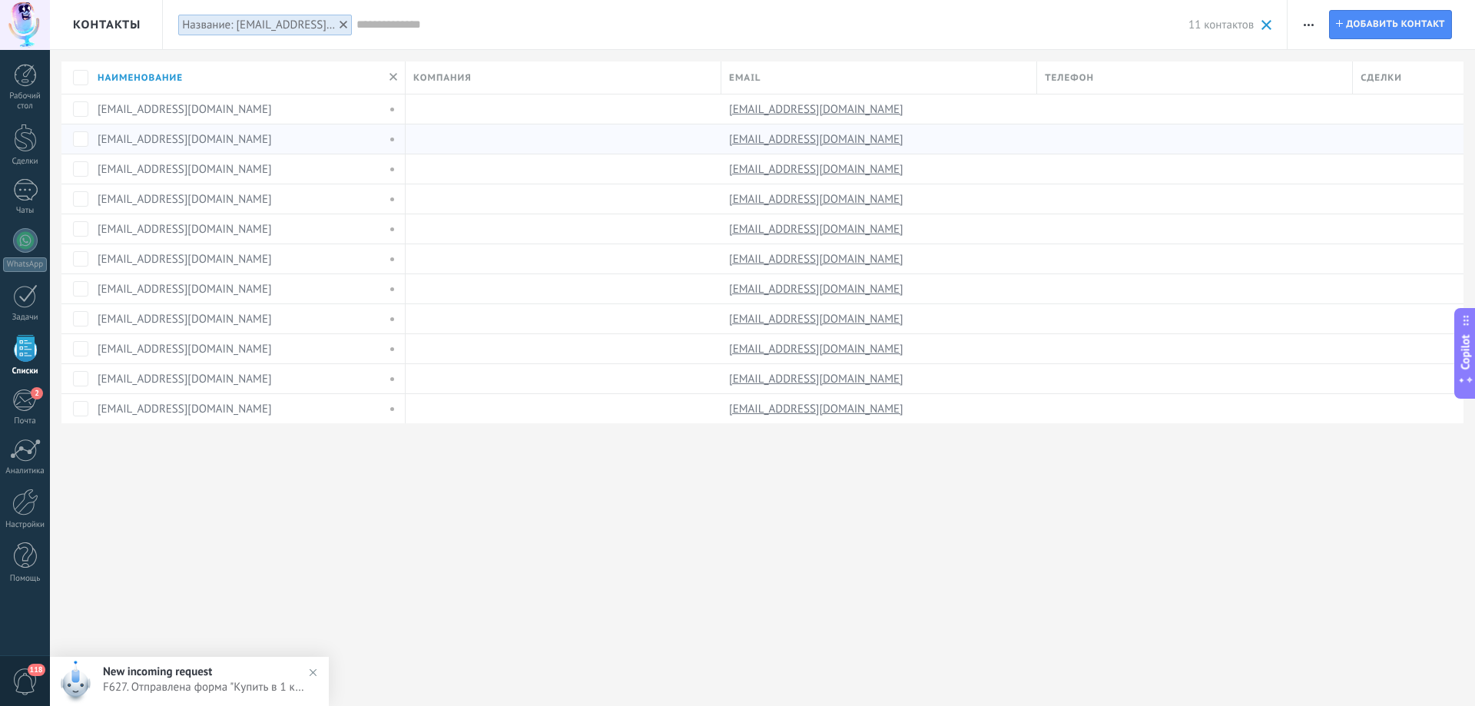
click at [154, 142] on link "[EMAIL_ADDRESS][DOMAIN_NAME]" at bounding box center [185, 139] width 174 height 15
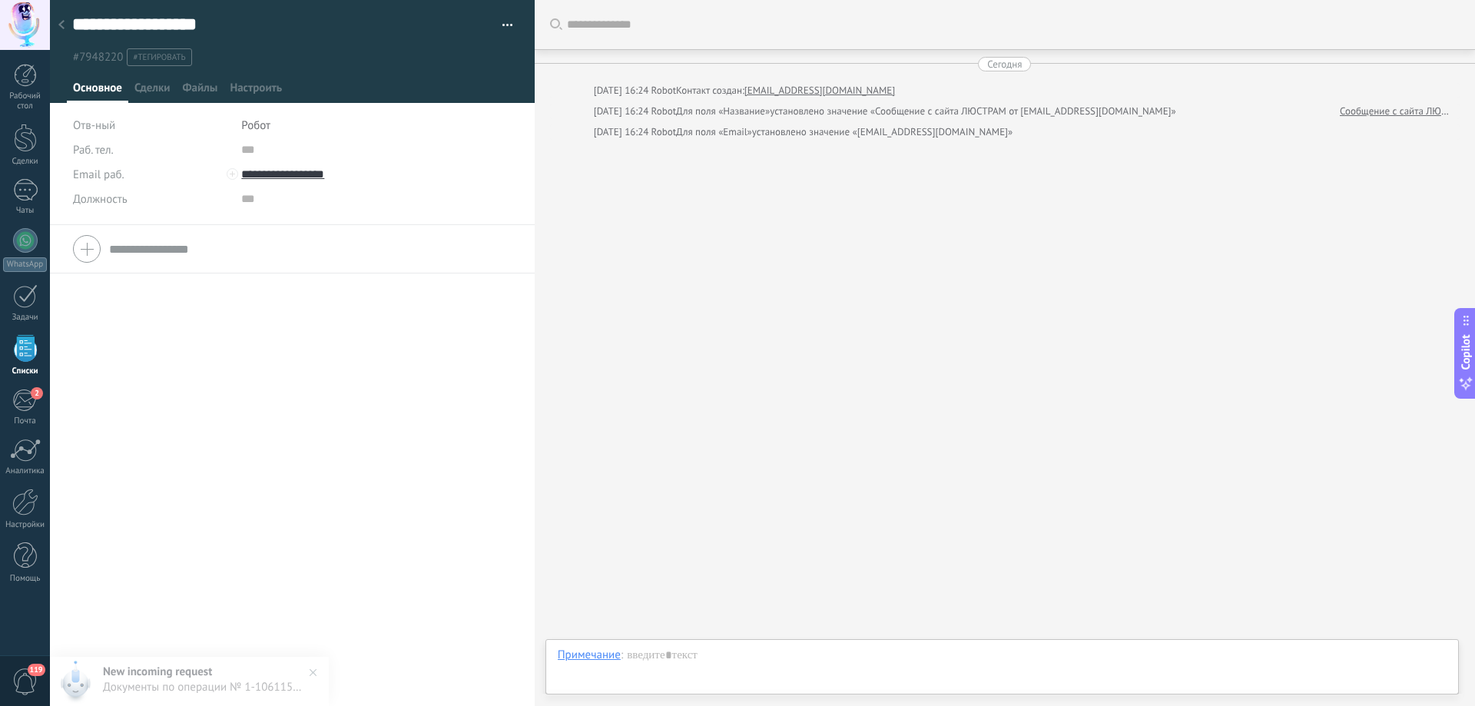
click at [63, 22] on use at bounding box center [61, 24] width 6 height 9
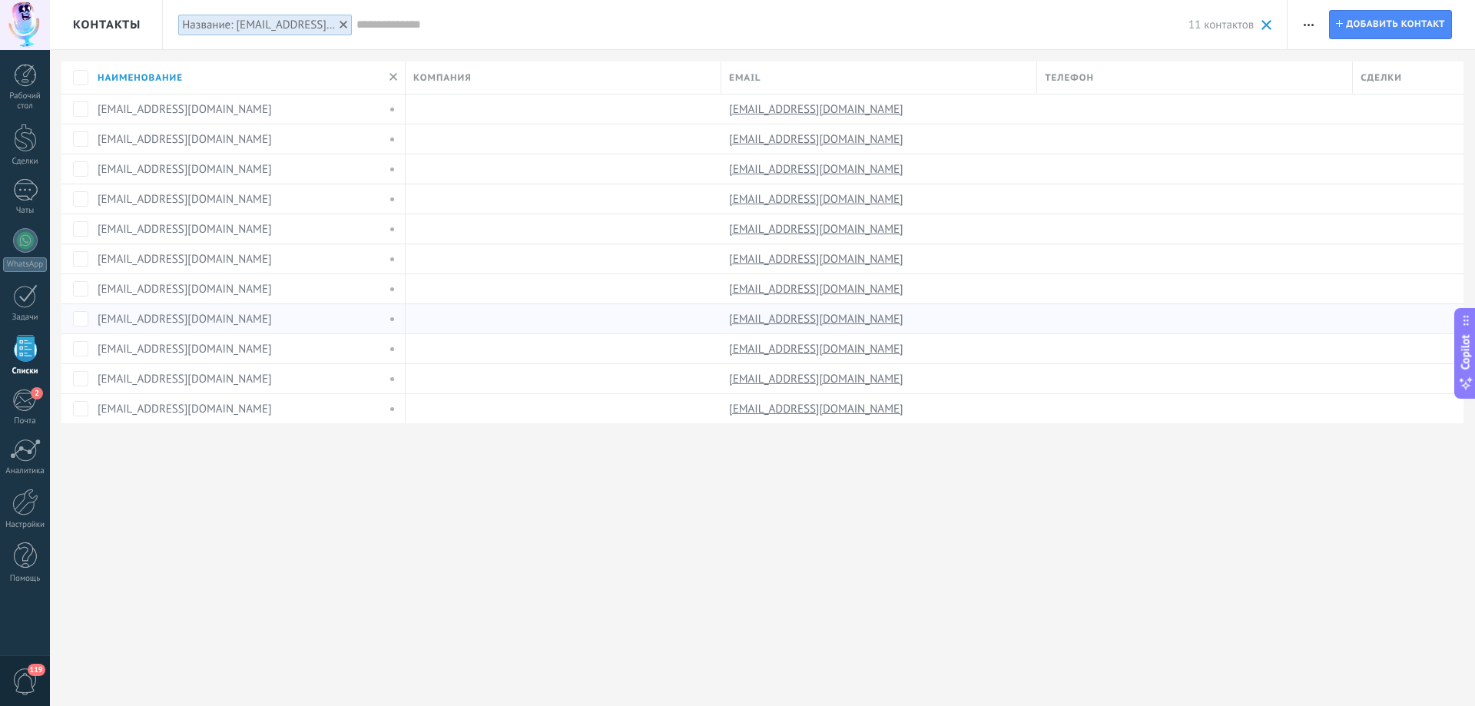
click at [131, 325] on link "[EMAIL_ADDRESS][DOMAIN_NAME]" at bounding box center [185, 319] width 174 height 15
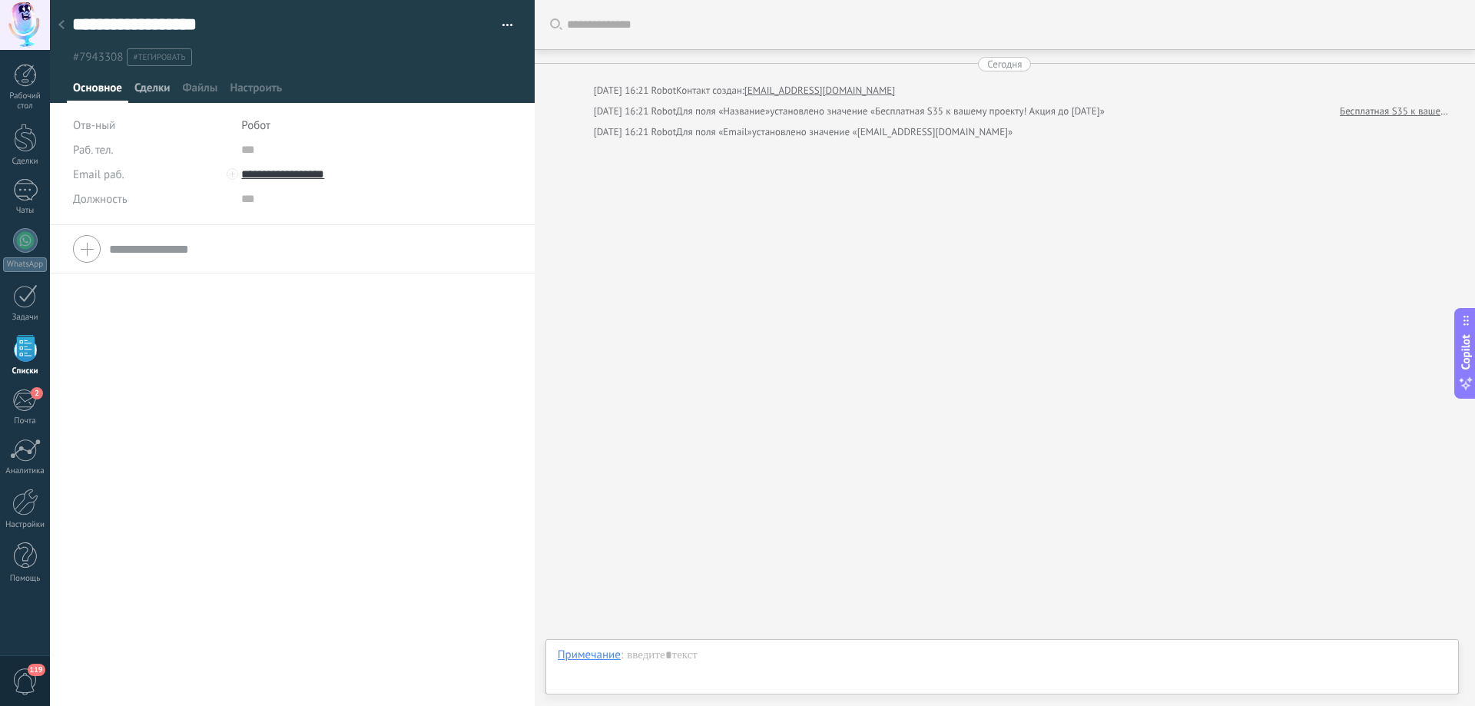
click at [155, 88] on span "Сделки" at bounding box center [151, 92] width 35 height 22
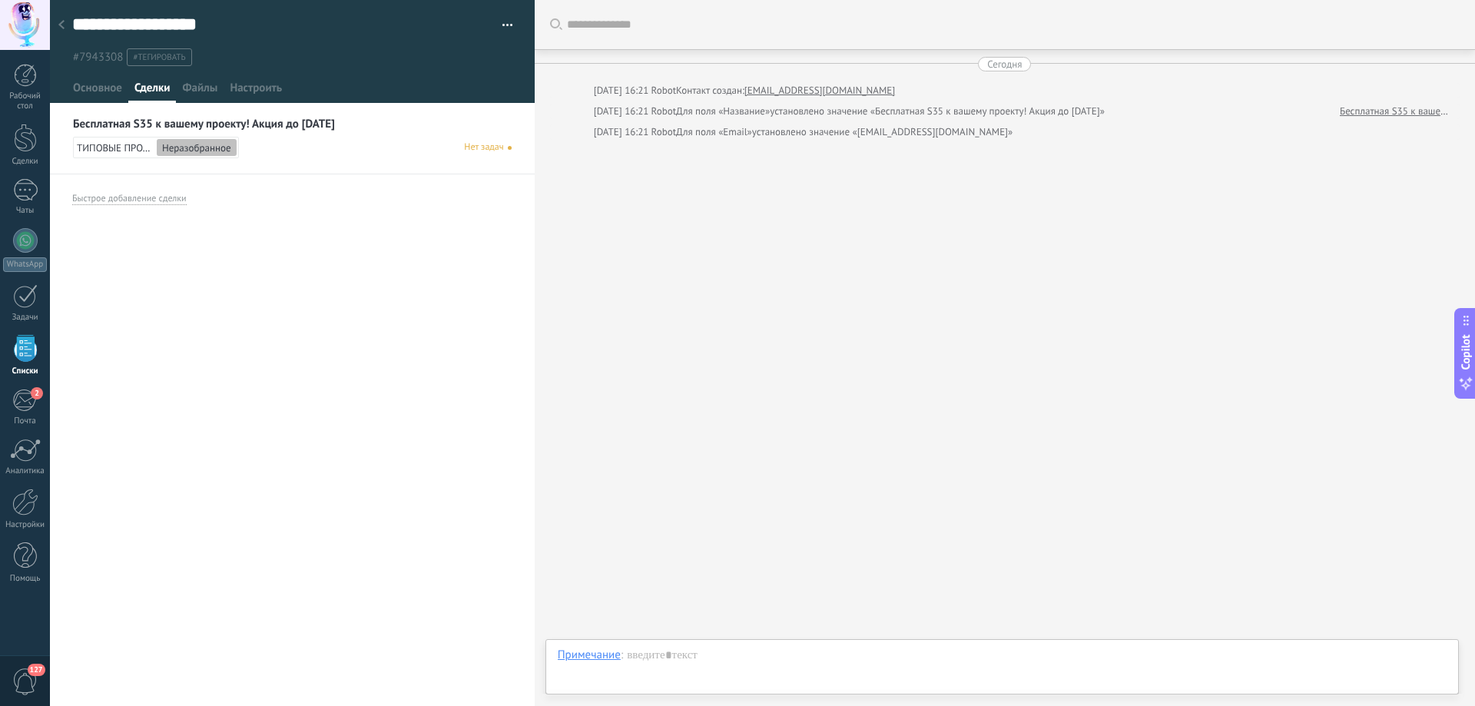
click at [159, 116] on div "Бесплатная S35 к вашему проекту! Акция до [DATE] ТИПОВЫЕ ПРОДАЖИ Неразобранное …" at bounding box center [292, 143] width 485 height 61
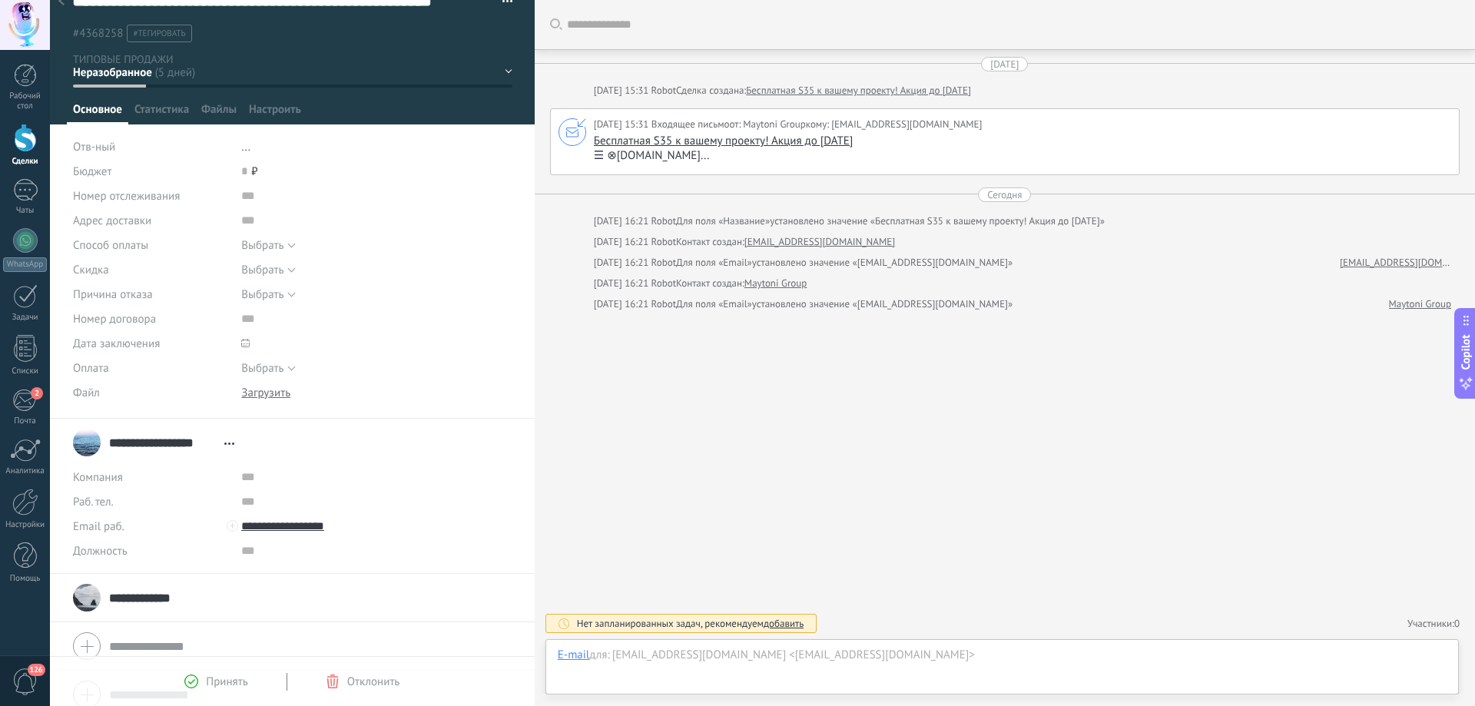
scroll to position [37, 0]
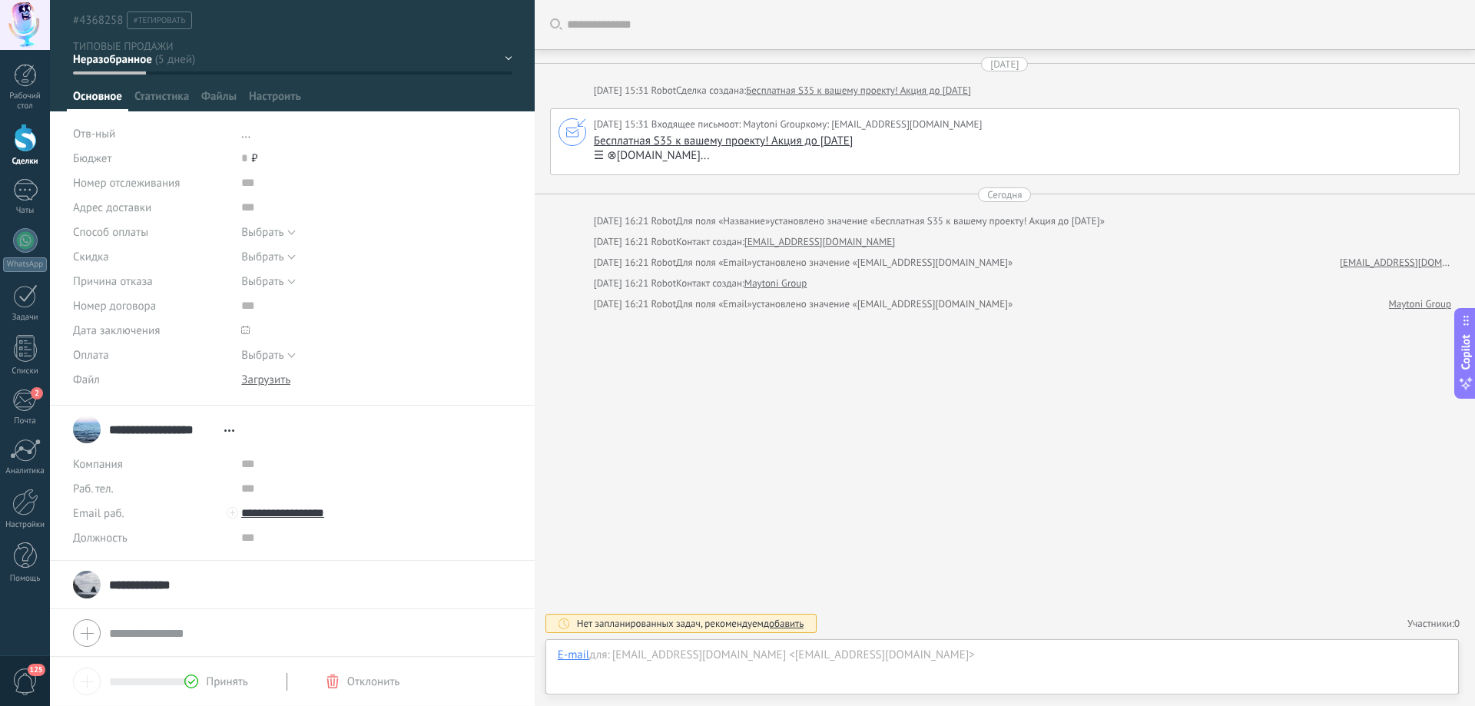
click at [28, 11] on div at bounding box center [25, 25] width 50 height 50
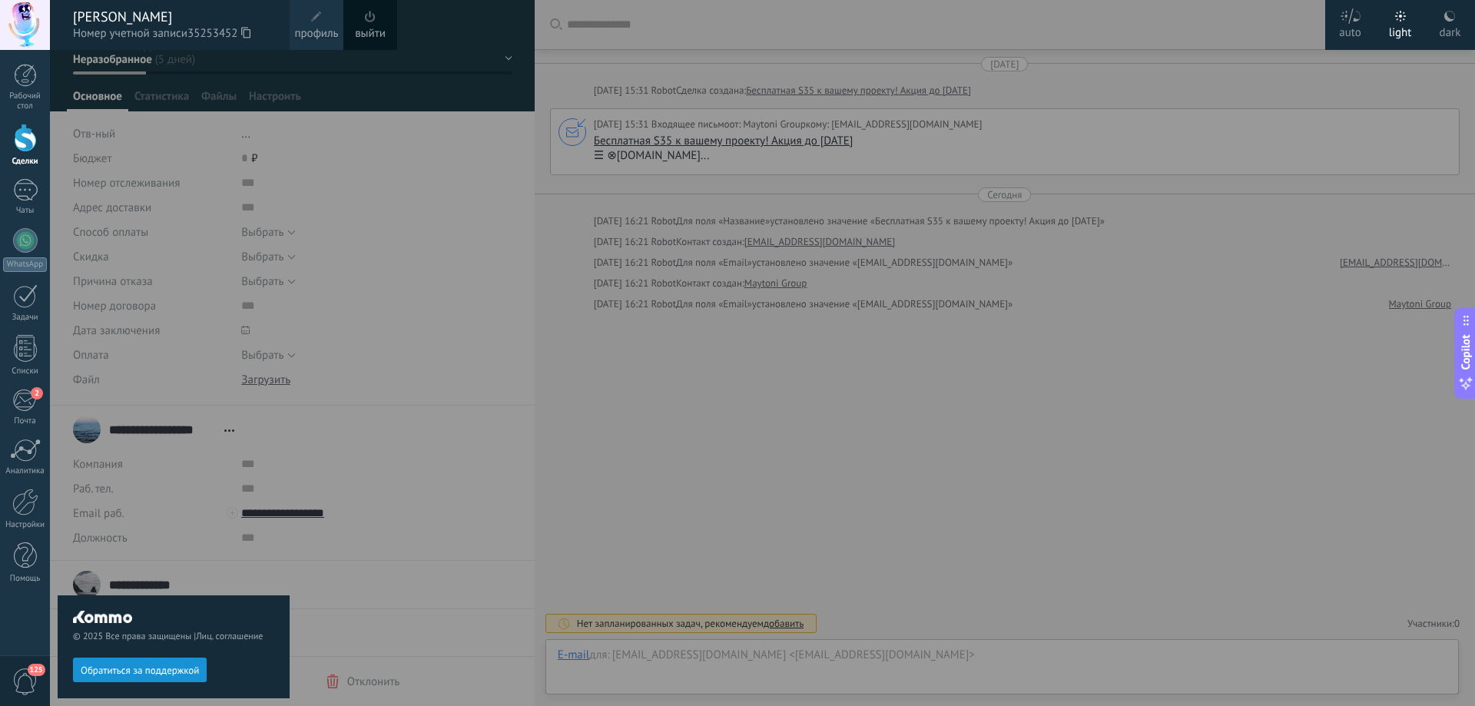
click at [153, 665] on span "Обратиться за поддержкой" at bounding box center [140, 670] width 118 height 11
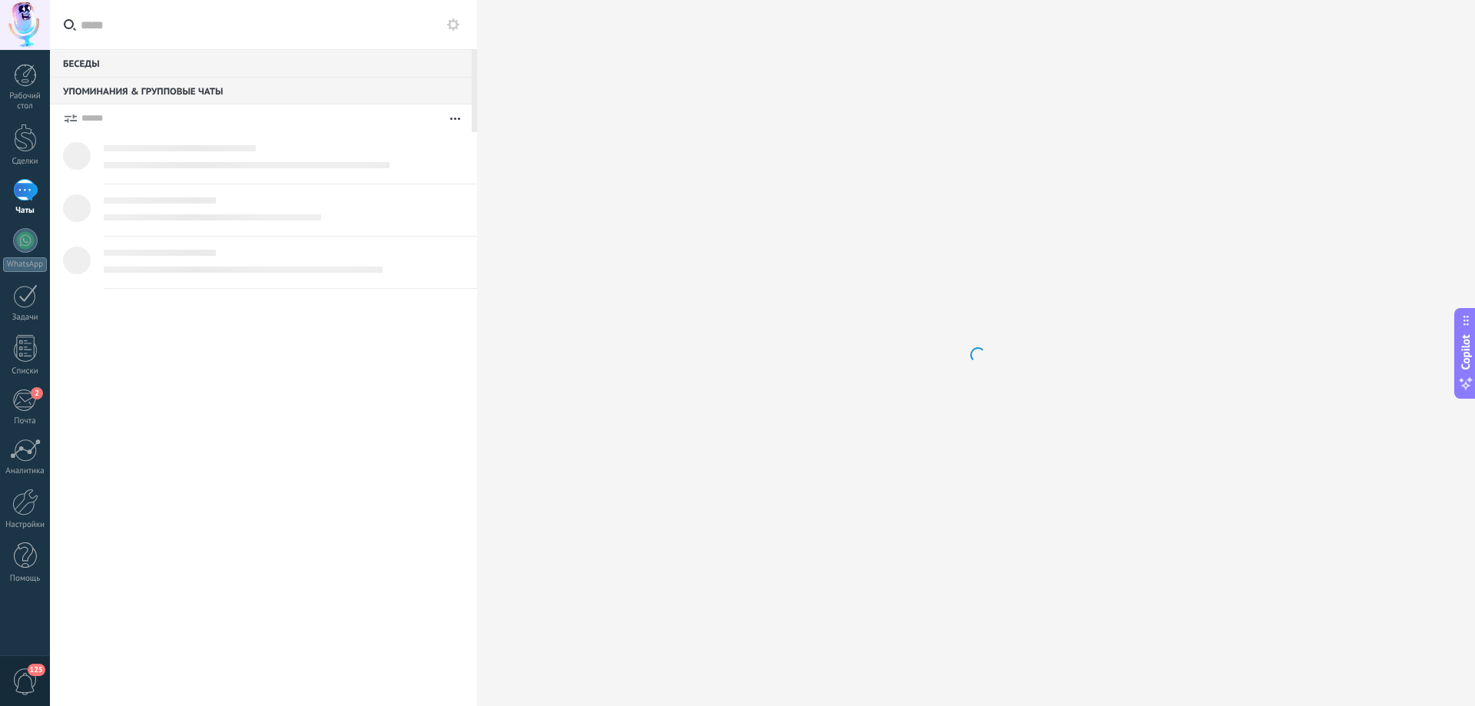
type textarea "********"
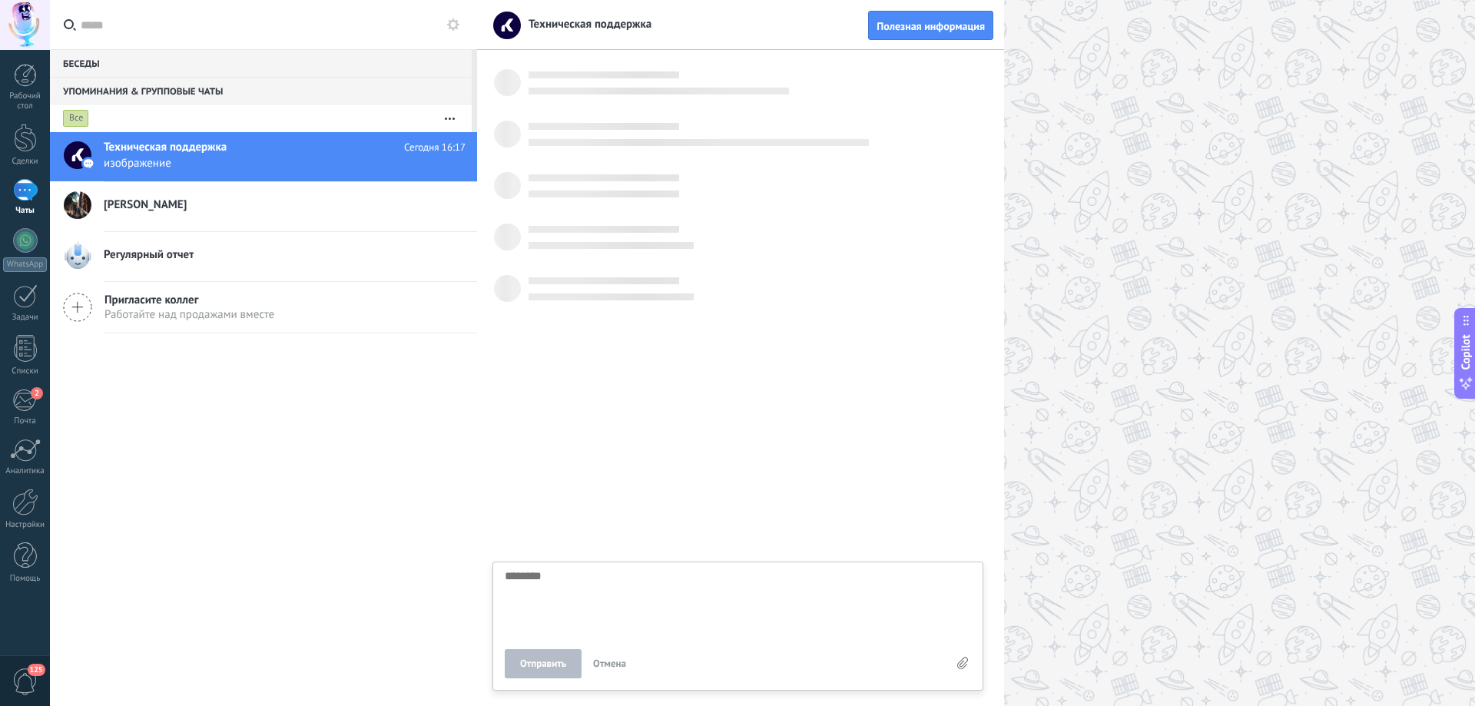
scroll to position [184, 0]
